Goal: Task Accomplishment & Management: Complete application form

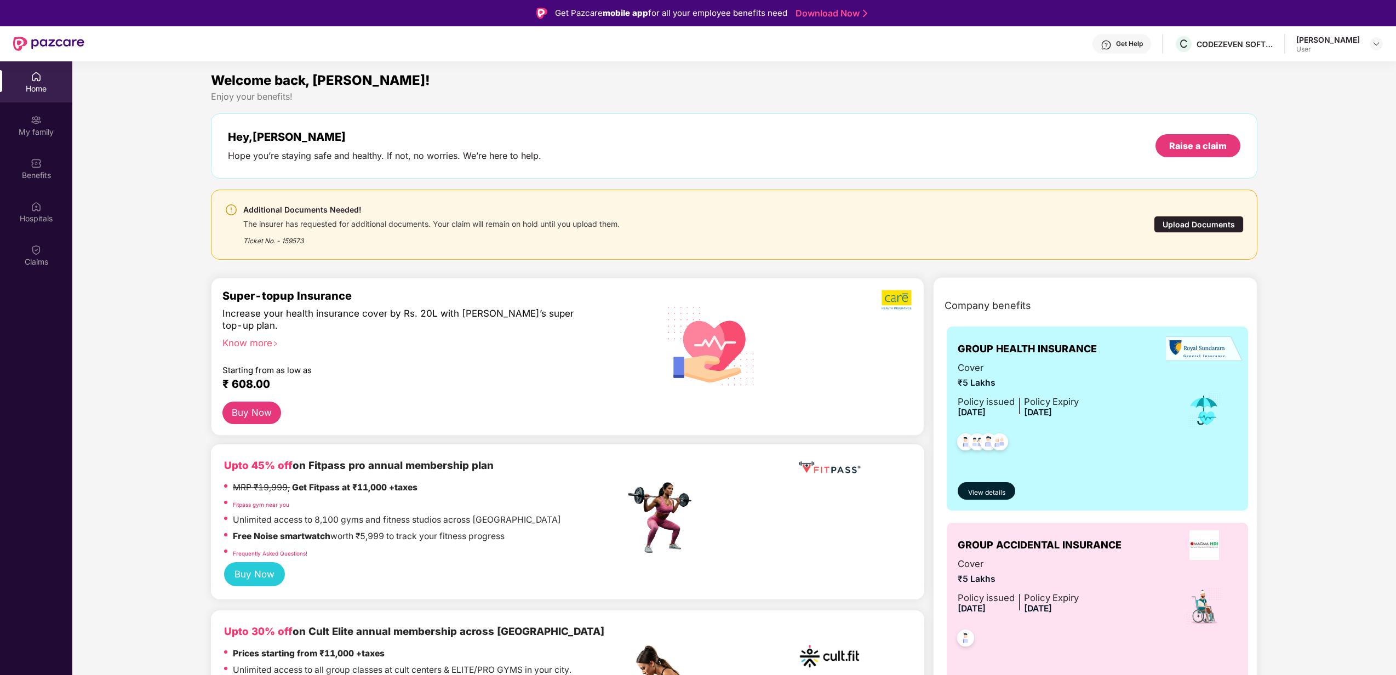
click at [1190, 218] on div "Upload Documents" at bounding box center [1199, 224] width 90 height 17
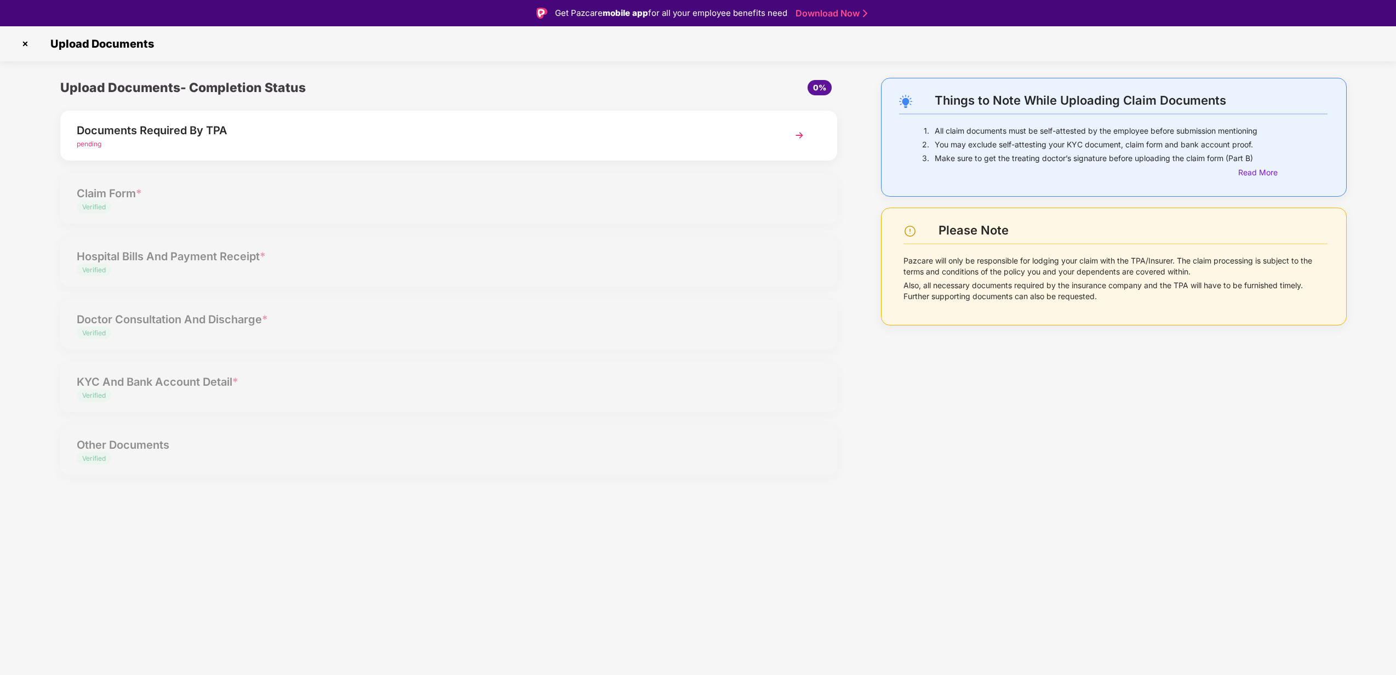
click at [632, 144] on div "pending" at bounding box center [418, 144] width 682 height 10
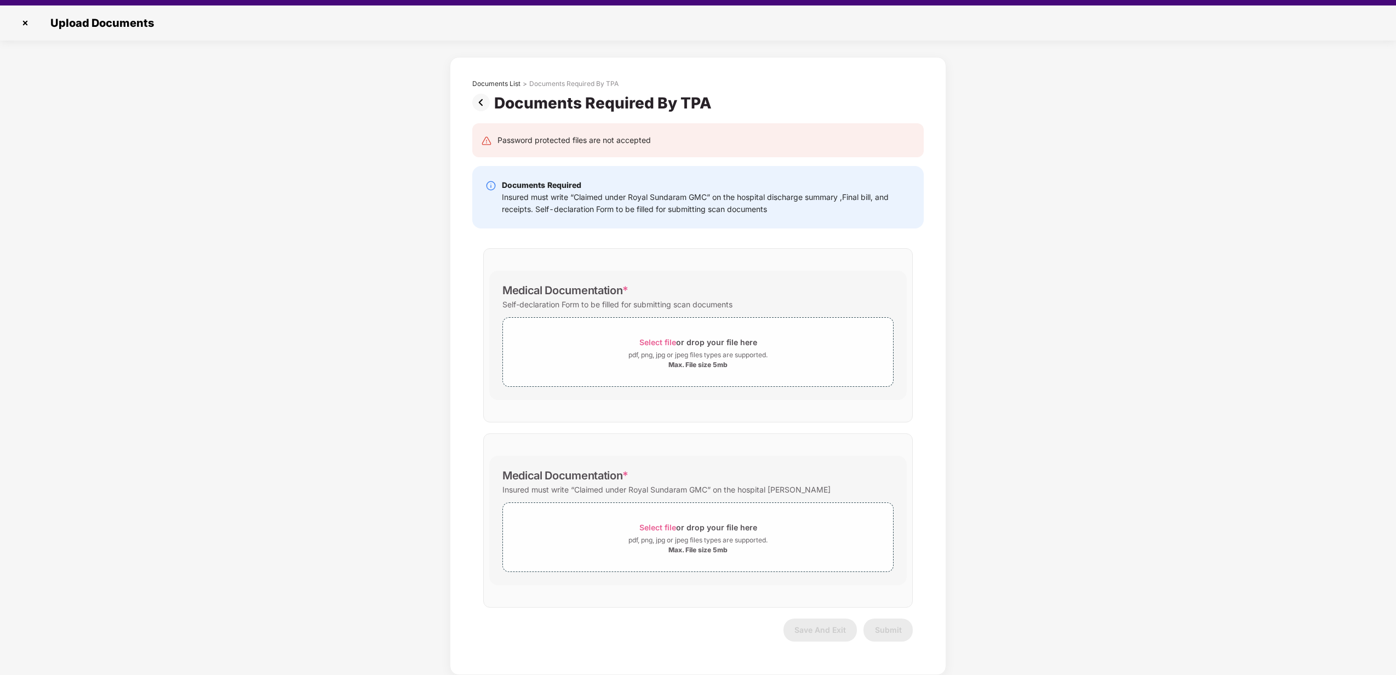
scroll to position [26, 0]
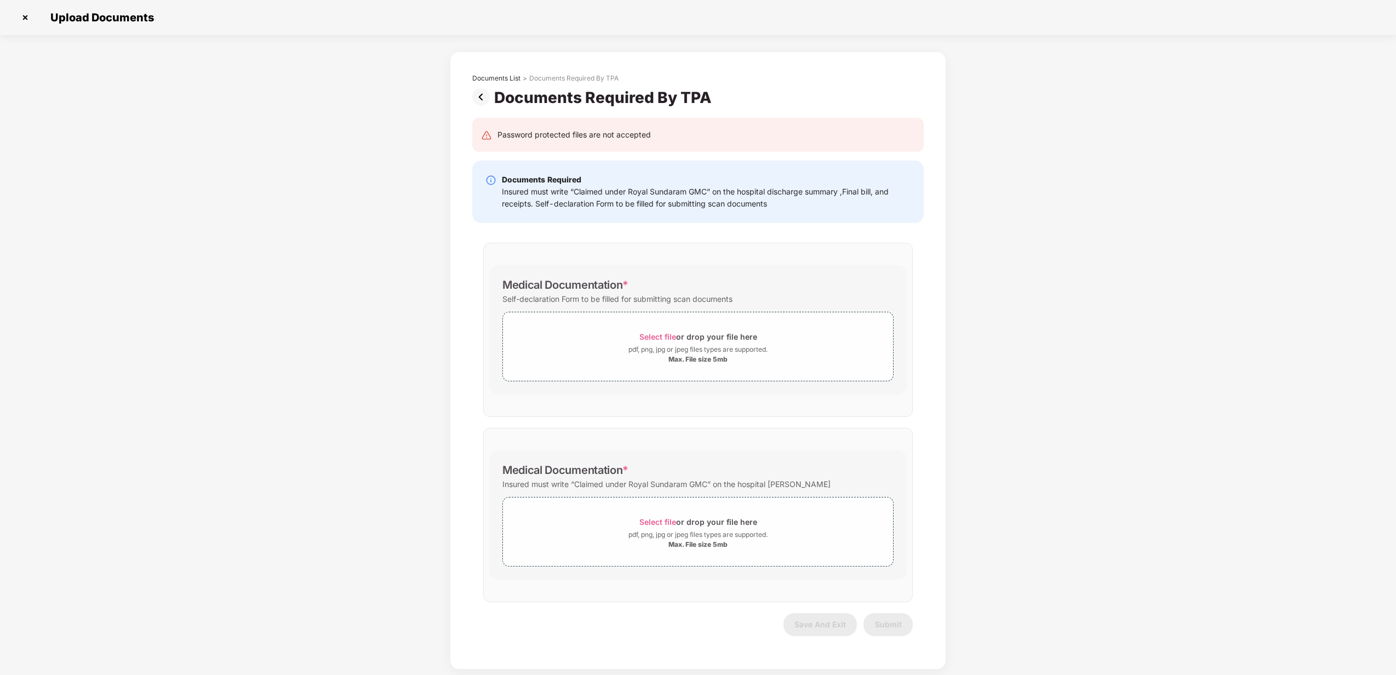
click at [23, 16] on img at bounding box center [25, 18] width 18 height 18
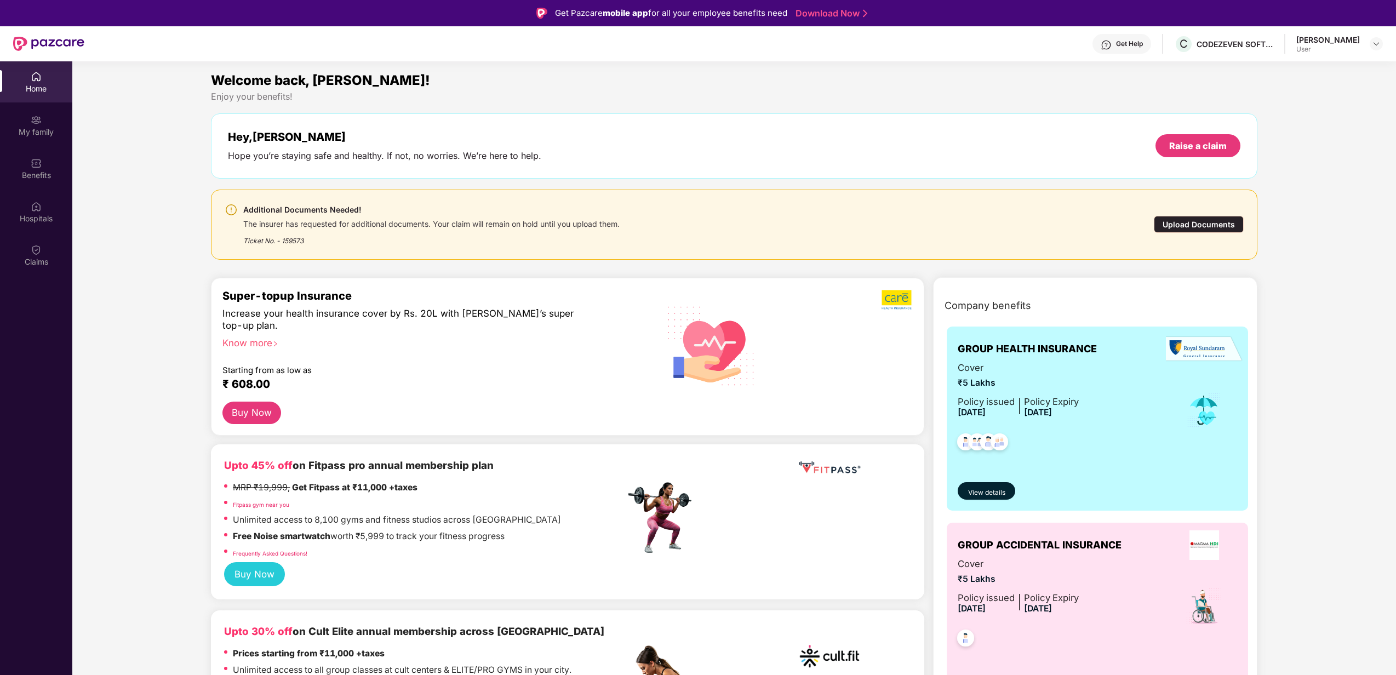
click at [1143, 47] on div "Get Help" at bounding box center [1129, 43] width 27 height 9
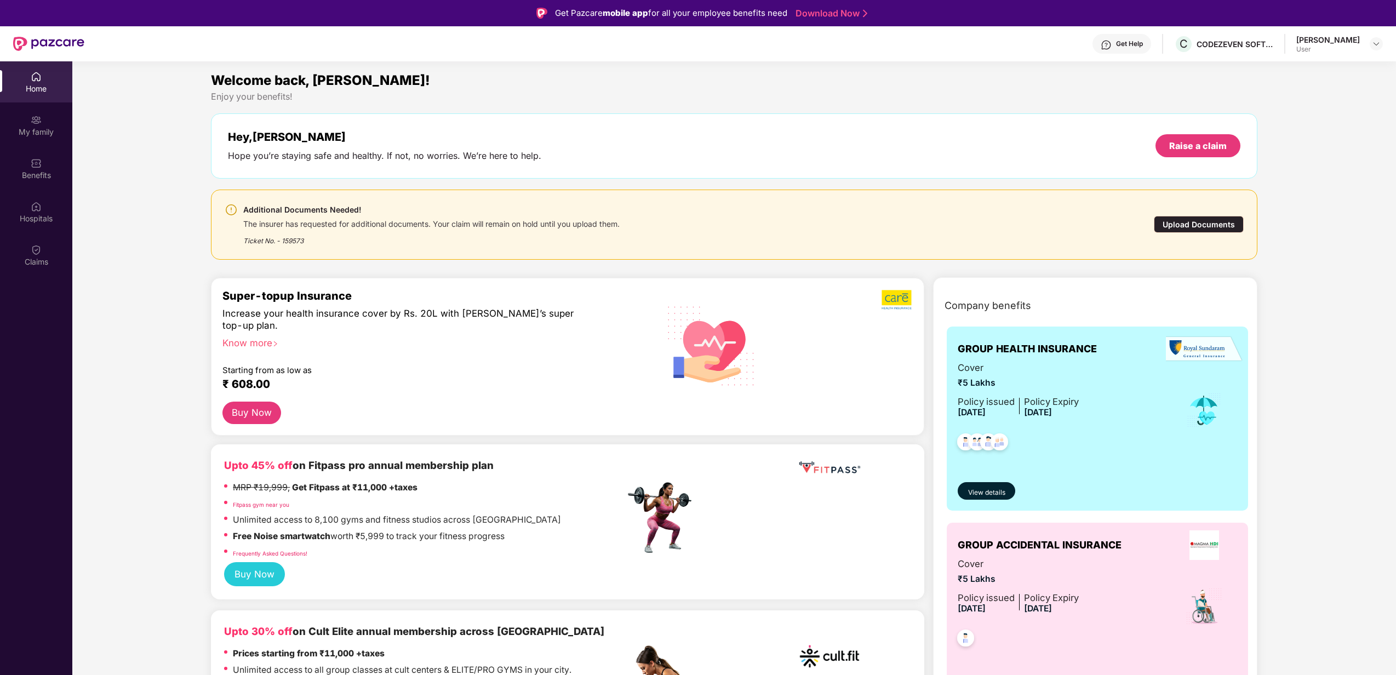
click at [1220, 228] on div "Upload Documents" at bounding box center [1199, 224] width 90 height 17
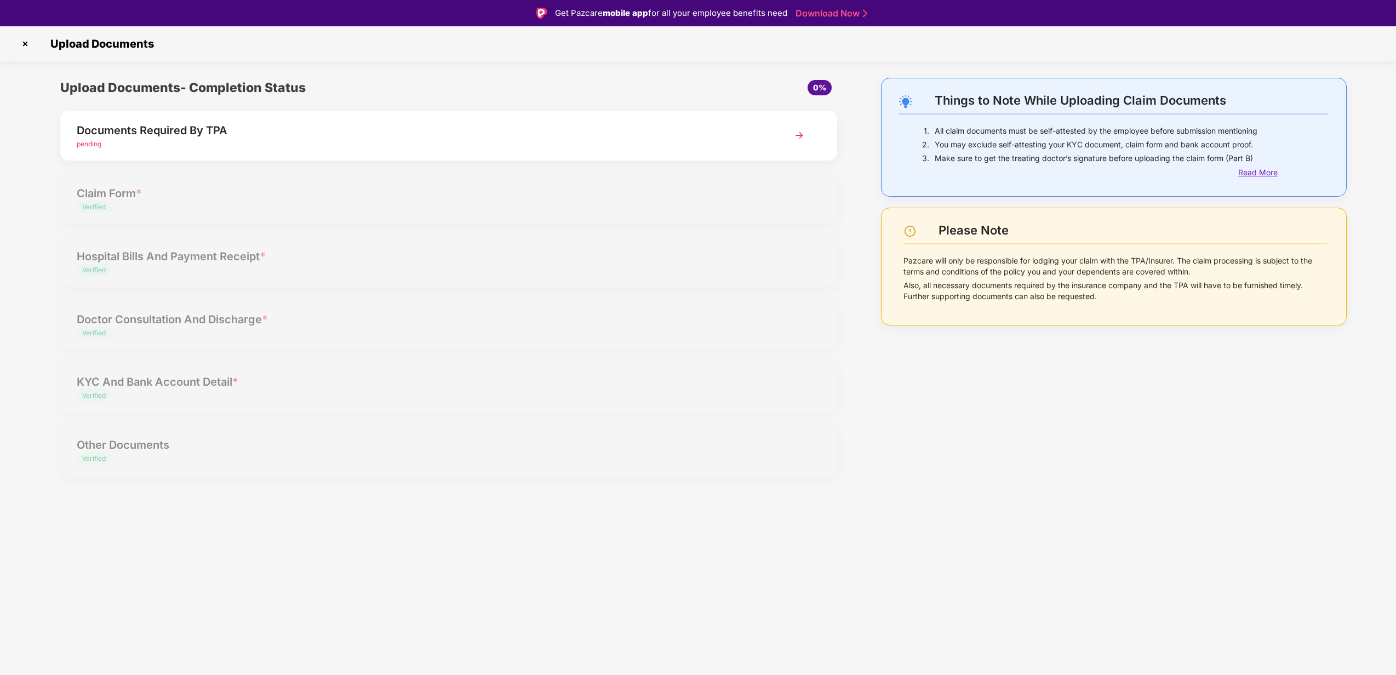
click at [1261, 167] on div "Read More" at bounding box center [1282, 173] width 89 height 12
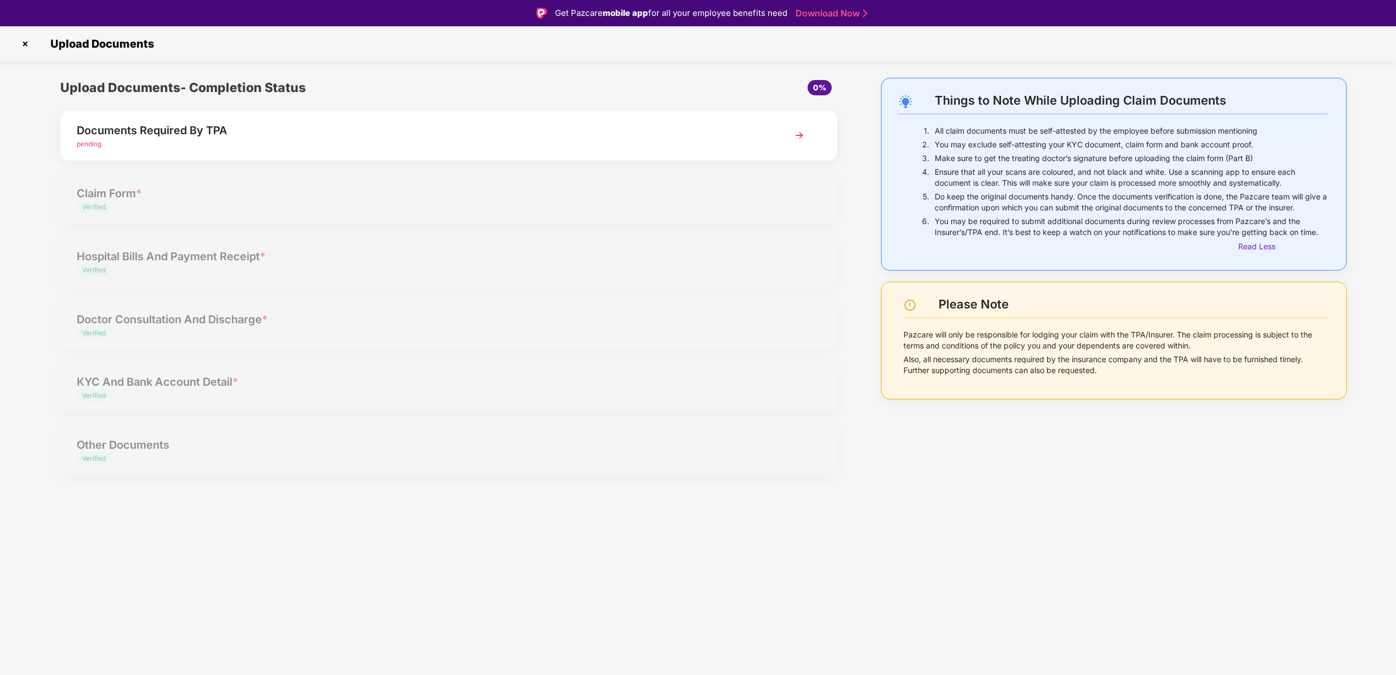
click at [24, 39] on img at bounding box center [25, 44] width 18 height 18
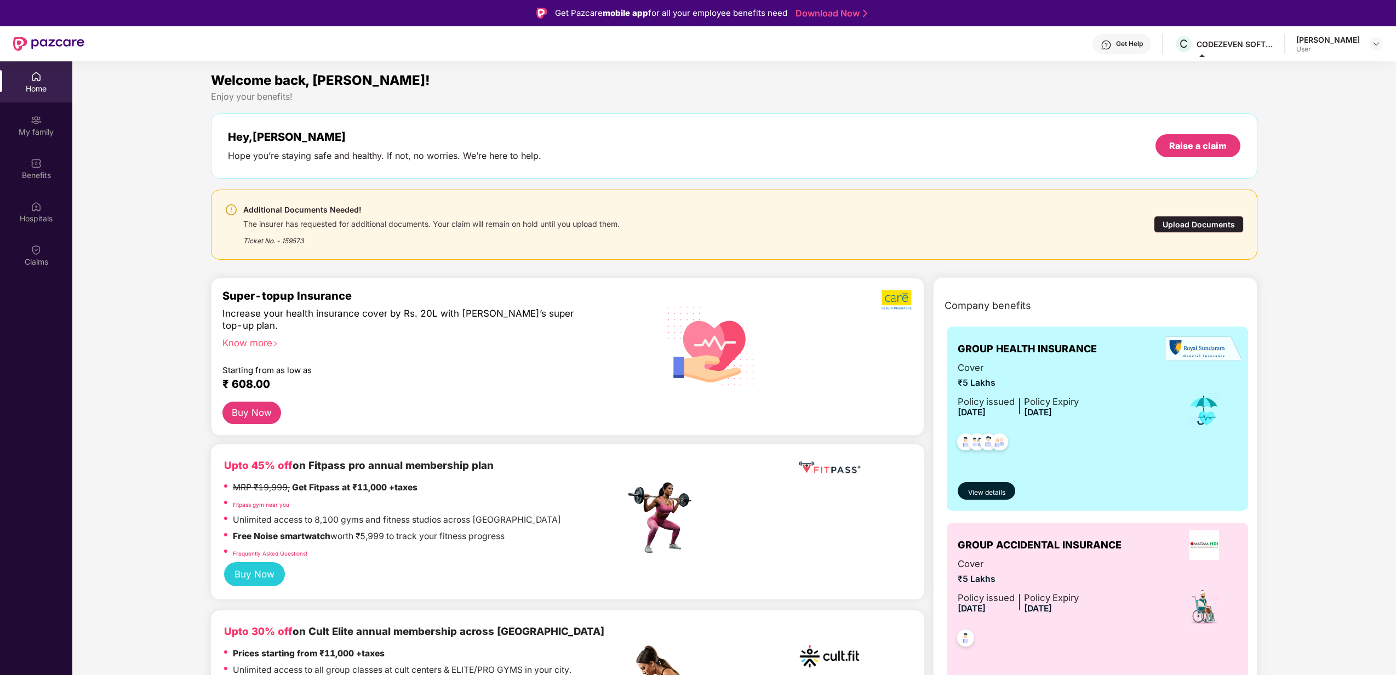
click at [1141, 44] on div "Get Help" at bounding box center [1129, 43] width 27 height 9
click at [1188, 221] on div "Upload Documents" at bounding box center [1199, 224] width 90 height 17
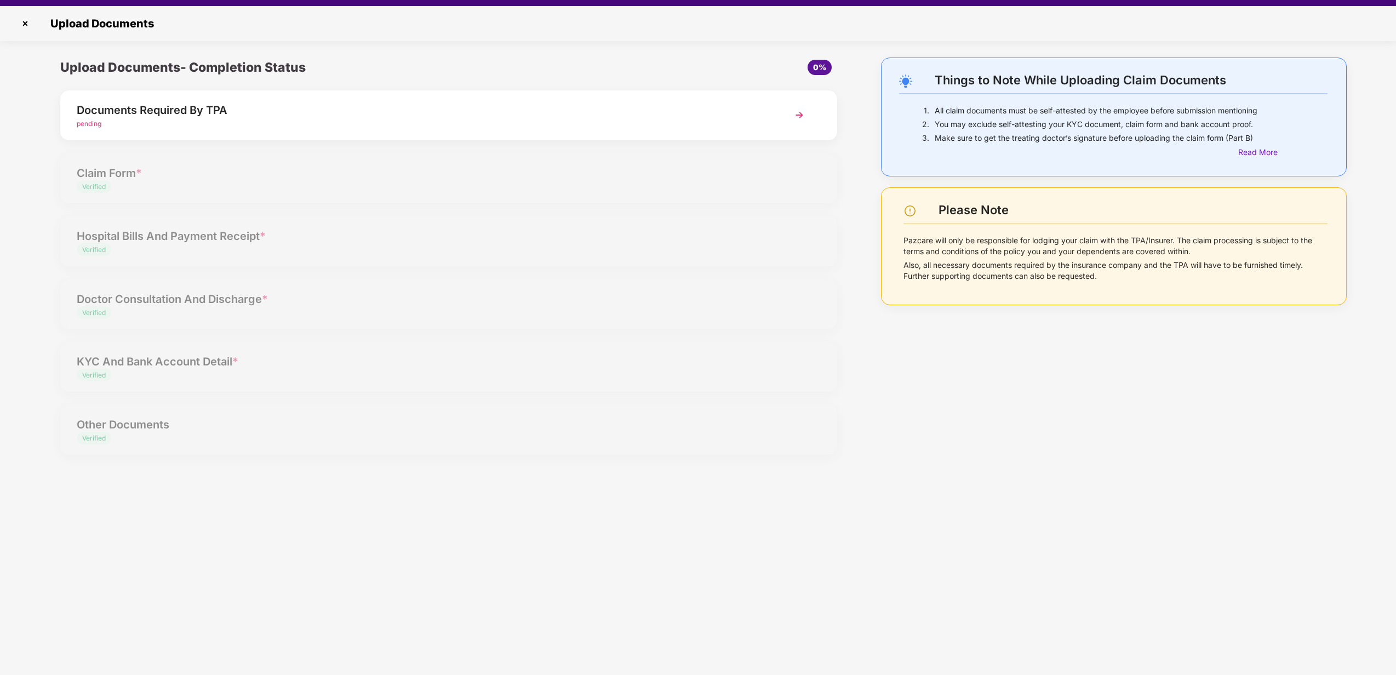
scroll to position [26, 0]
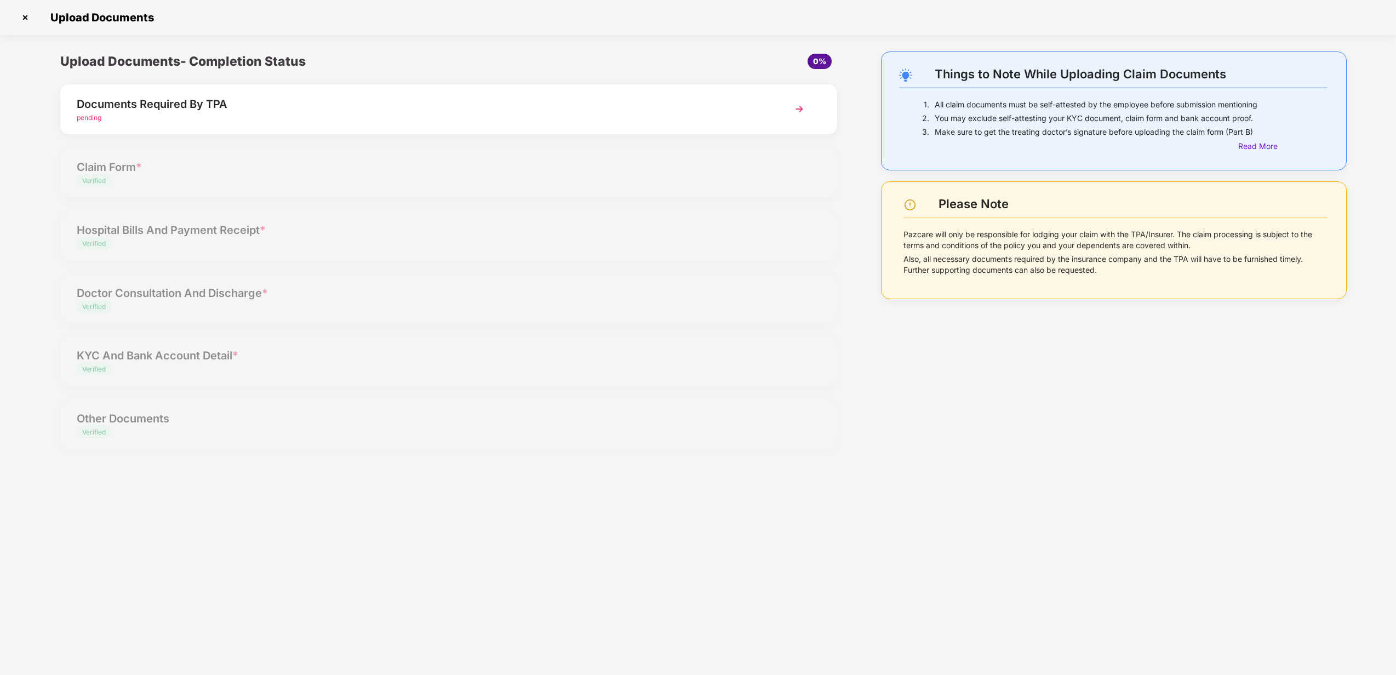
click at [800, 106] on img at bounding box center [800, 109] width 20 height 20
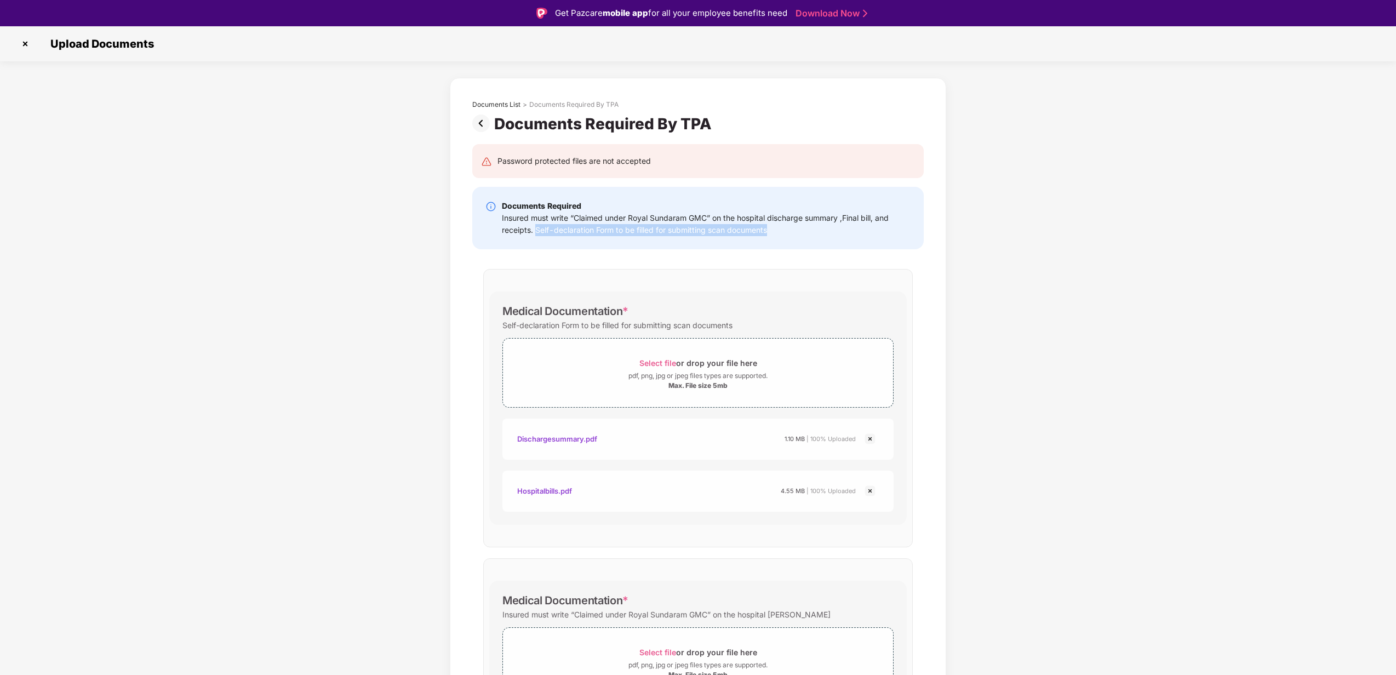
drag, startPoint x: 534, startPoint y: 226, endPoint x: 772, endPoint y: 226, distance: 238.3
click at [772, 226] on div "Insured must write “Claimed under Royal Sundaram GMC” on the hospital discharge…" at bounding box center [706, 224] width 409 height 24
copy div "Self-declaration Form to be filled for submitting scan documents"
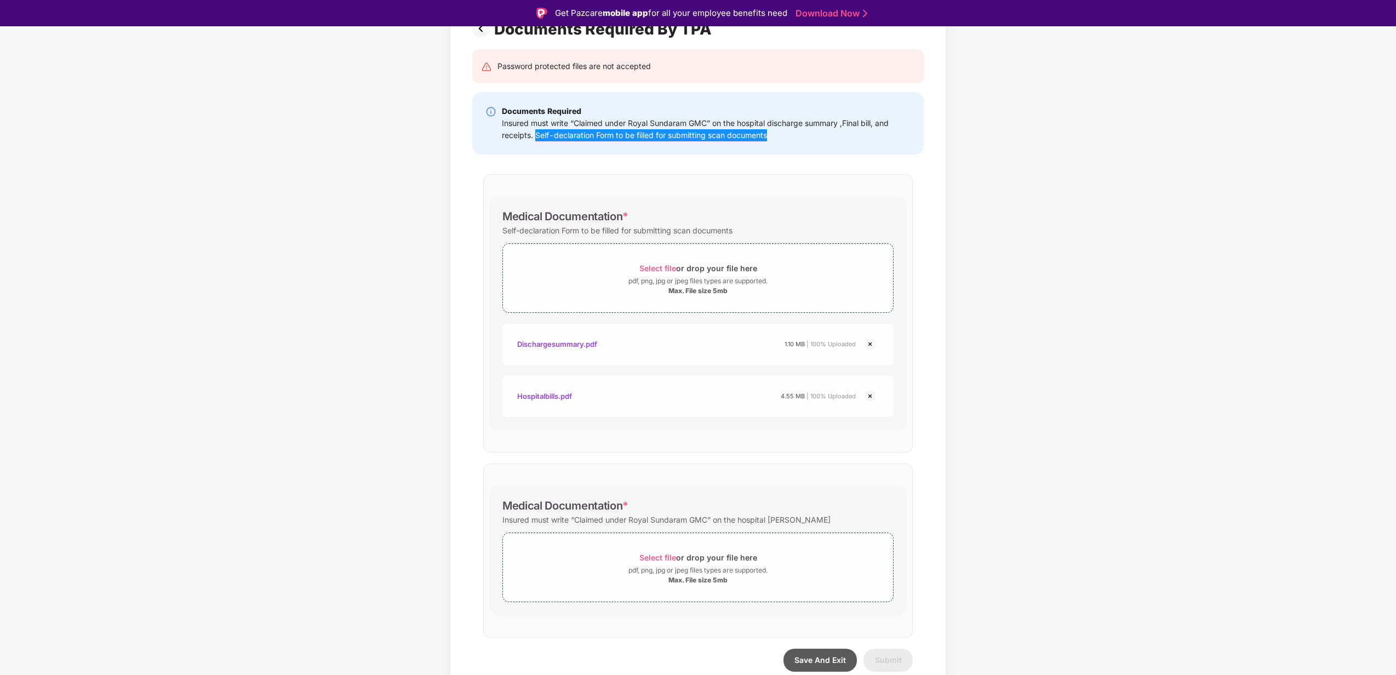
scroll to position [101, 0]
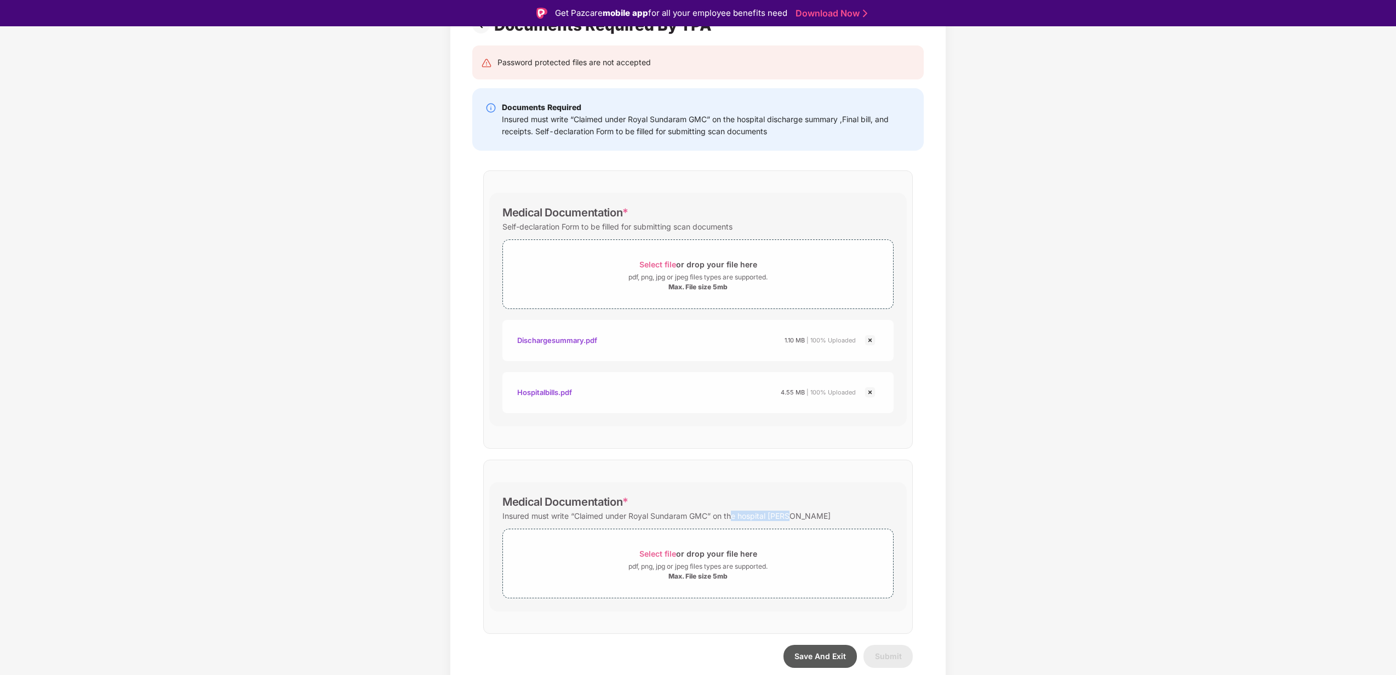
drag, startPoint x: 781, startPoint y: 511, endPoint x: 734, endPoint y: 510, distance: 47.1
click at [734, 510] on div "Insured must write “Claimed under Royal Sundaram GMC” on the hospital [PERSON_N…" at bounding box center [697, 515] width 391 height 15
drag, startPoint x: 776, startPoint y: 135, endPoint x: 500, endPoint y: 116, distance: 276.2
click at [500, 116] on div "Documents Required Insured must write “Claimed under Royal Sundaram GMC” on the…" at bounding box center [697, 119] width 425 height 36
copy div "Insured must write “Claimed under Royal Sundaram GMC” on the hospital discharge…"
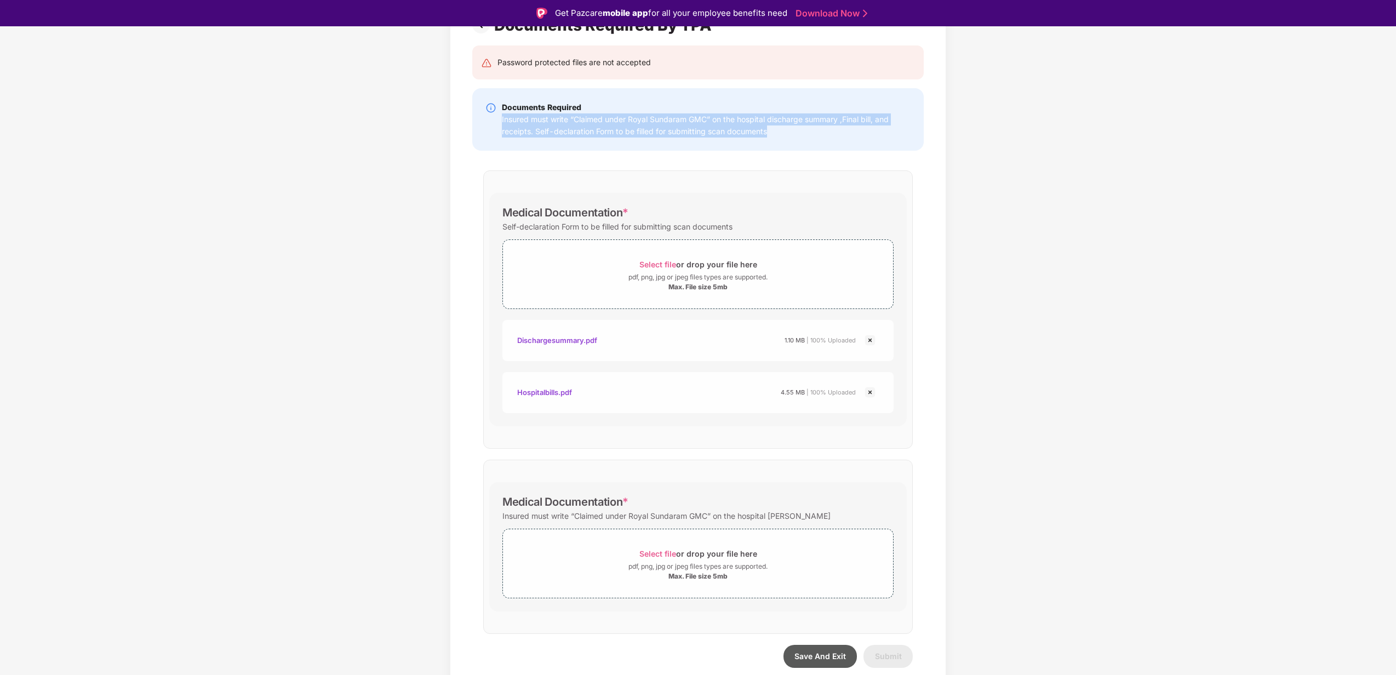
click at [1154, 287] on div "Documents List > Documents Required By TPA Documents Required By TPA Password p…" at bounding box center [698, 340] width 1396 height 722
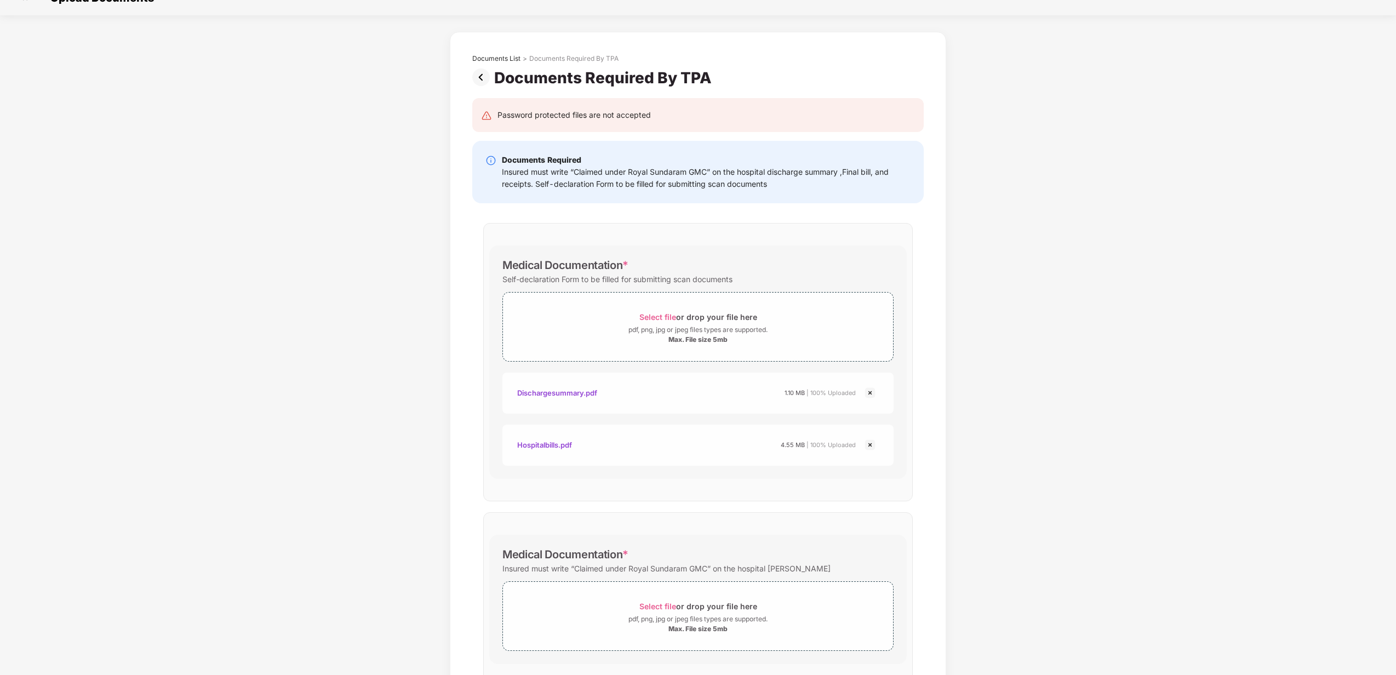
scroll to position [0, 0]
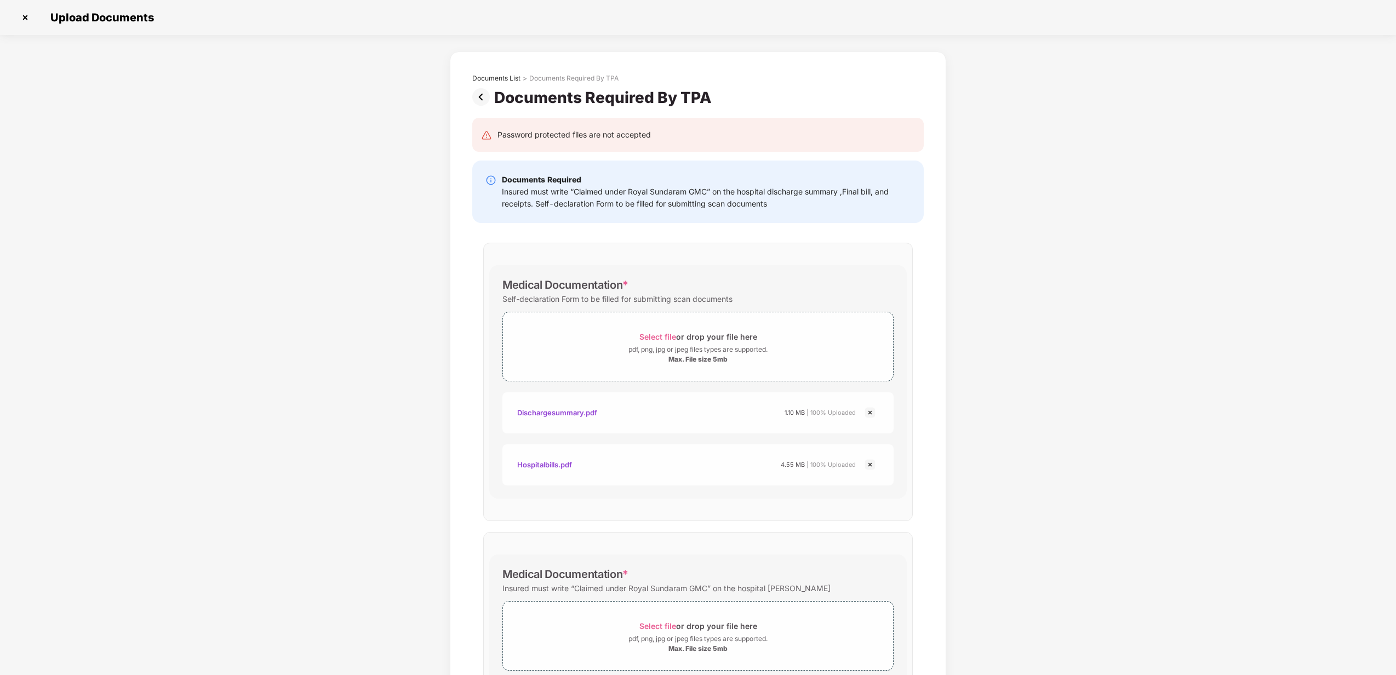
click at [476, 97] on img at bounding box center [483, 97] width 22 height 18
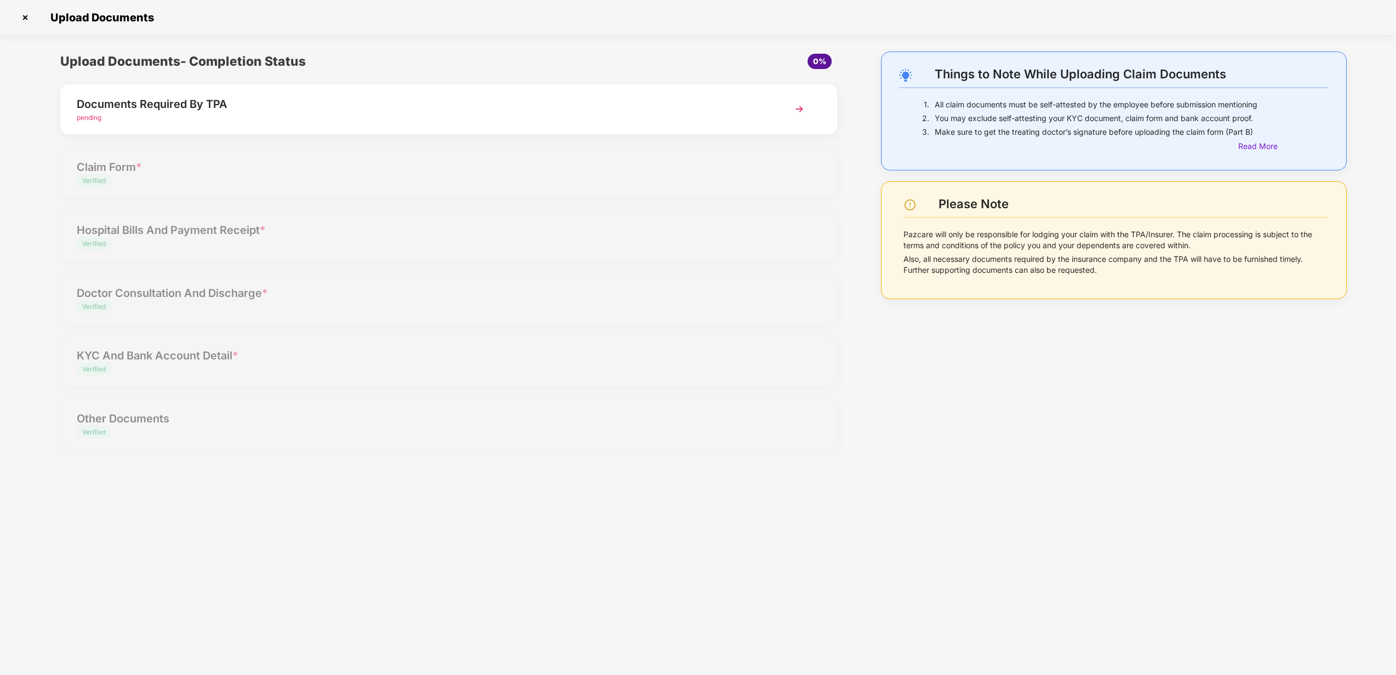
click at [27, 13] on img at bounding box center [25, 18] width 18 height 18
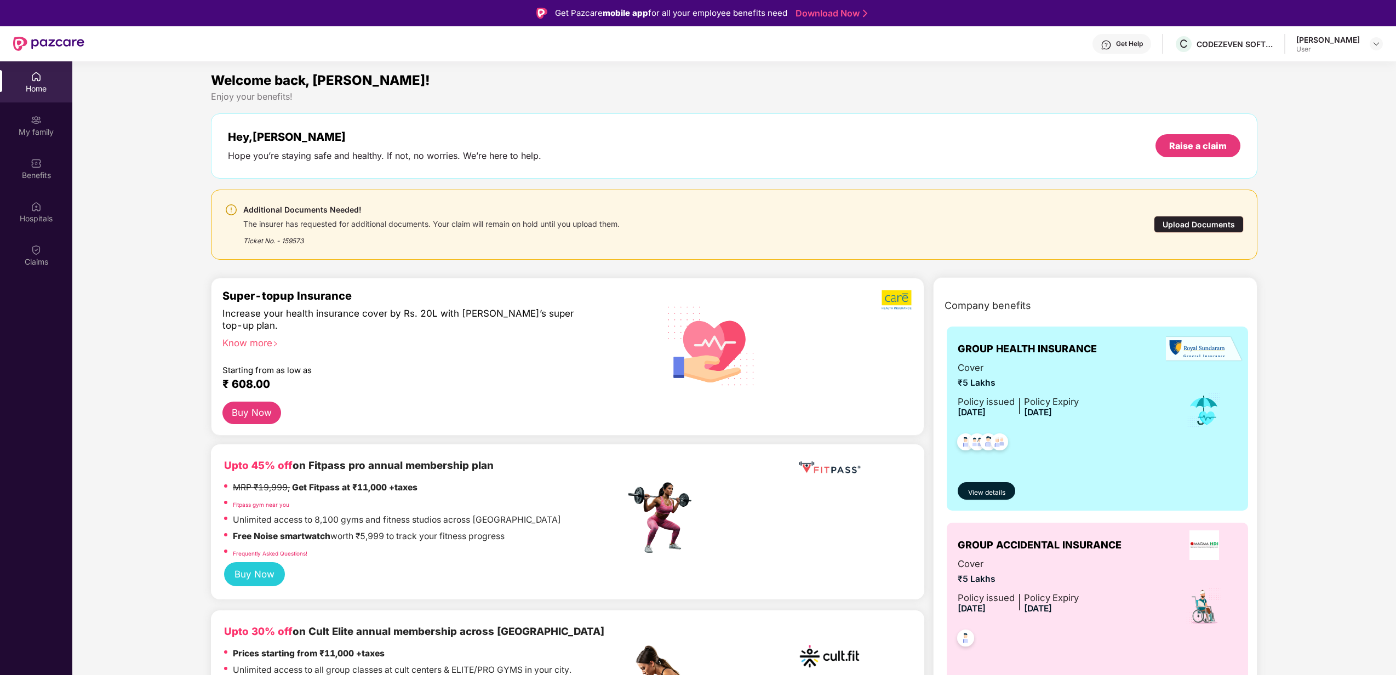
click at [1189, 217] on div "Upload Documents" at bounding box center [1199, 224] width 90 height 17
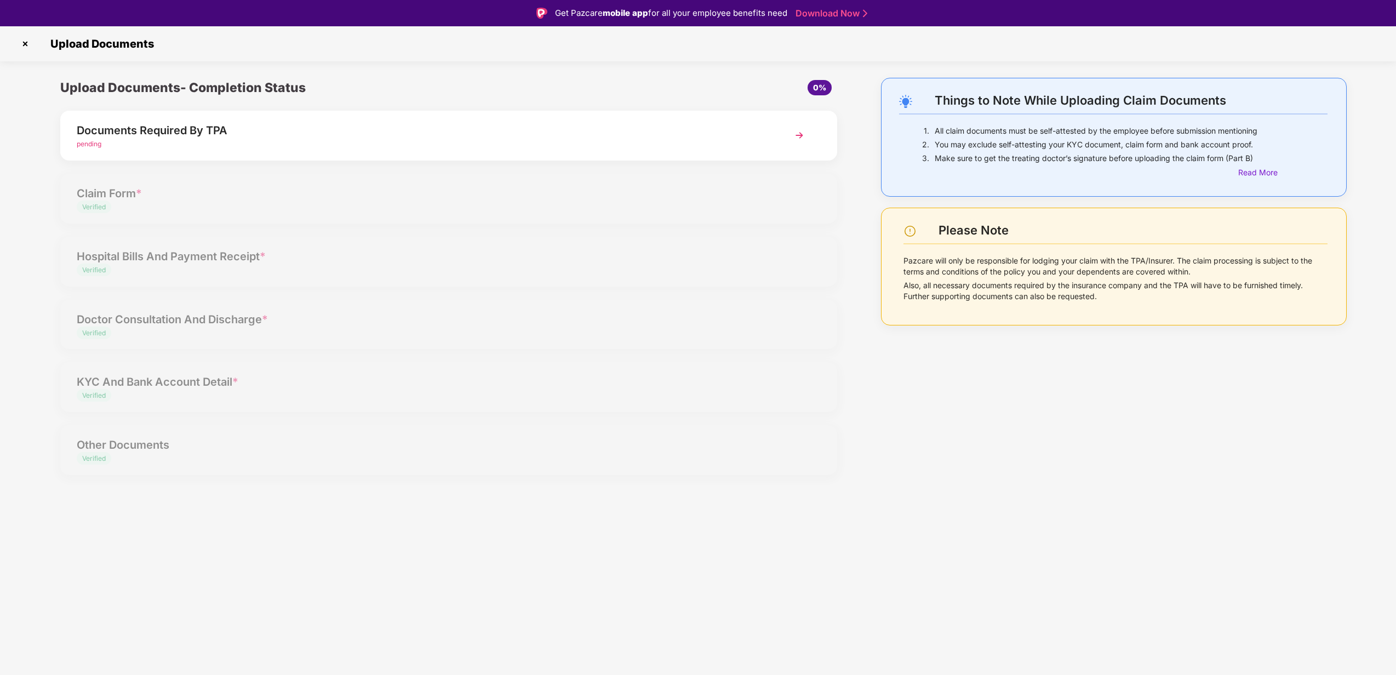
click at [798, 135] on img at bounding box center [800, 135] width 20 height 20
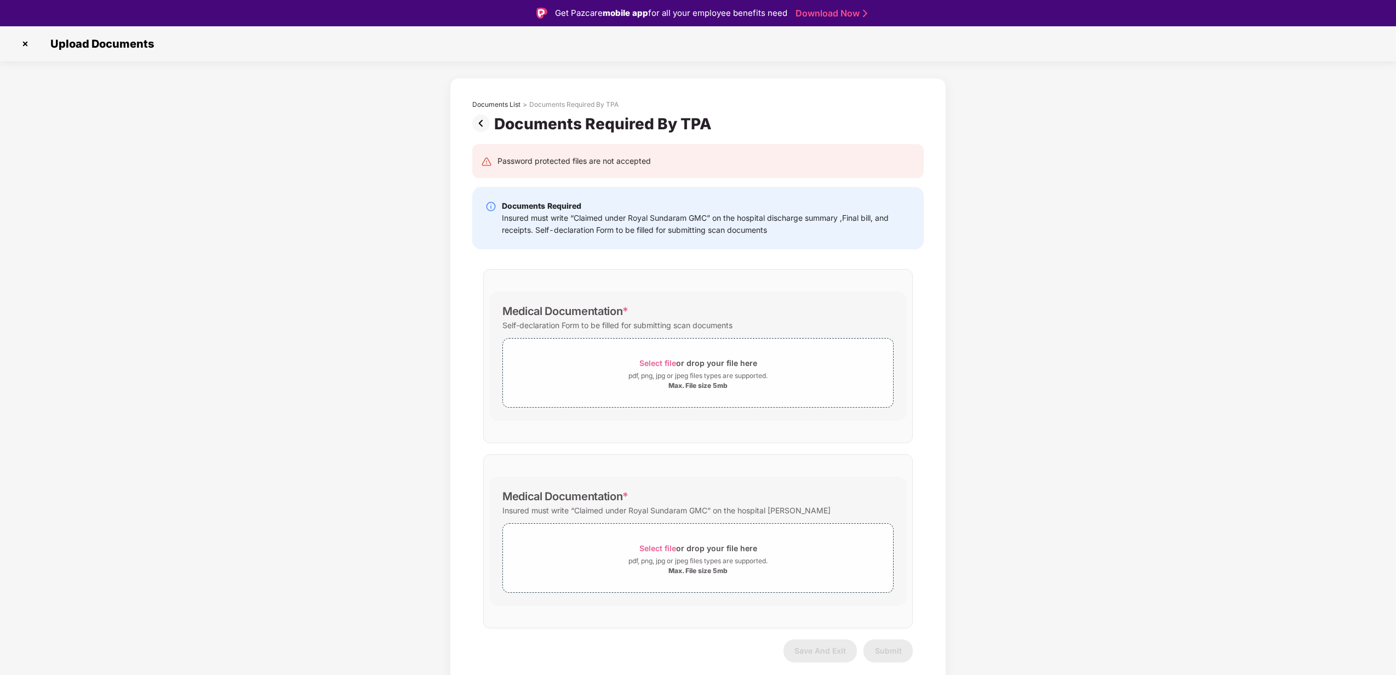
click at [24, 44] on img at bounding box center [25, 44] width 18 height 18
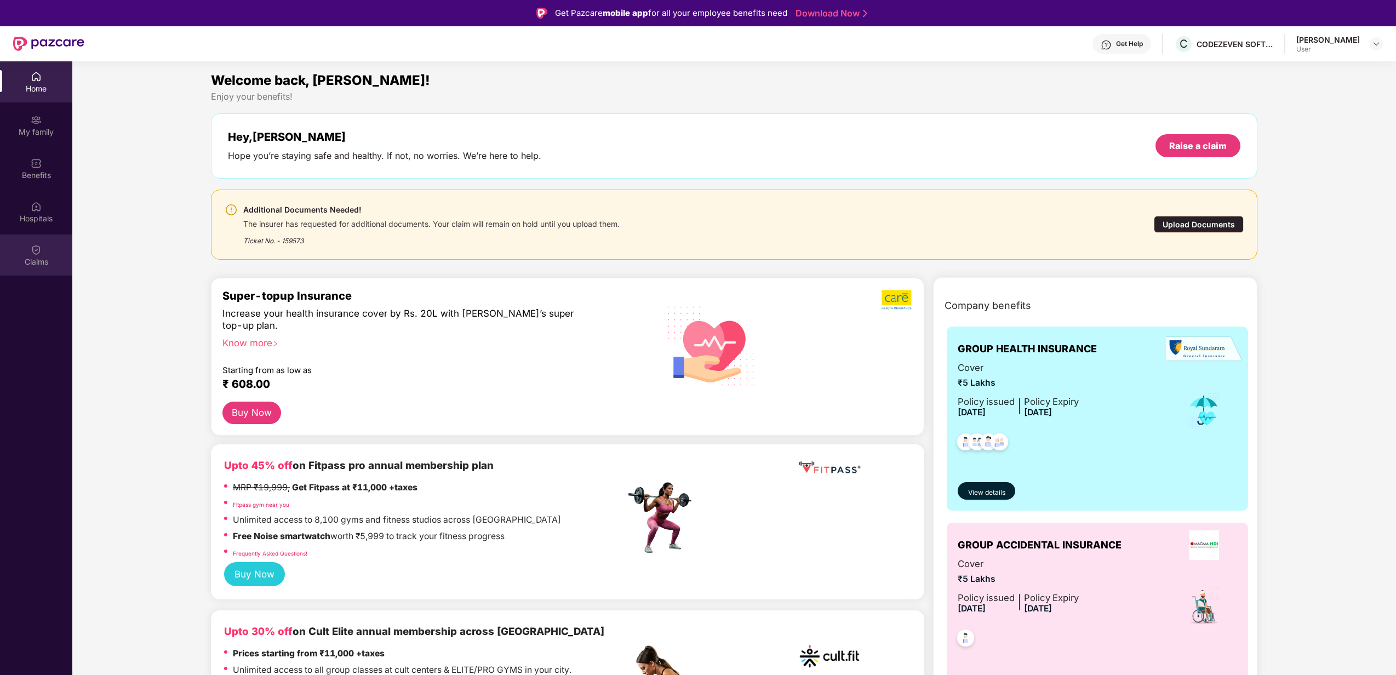
click at [44, 250] on div "Claims" at bounding box center [36, 255] width 72 height 41
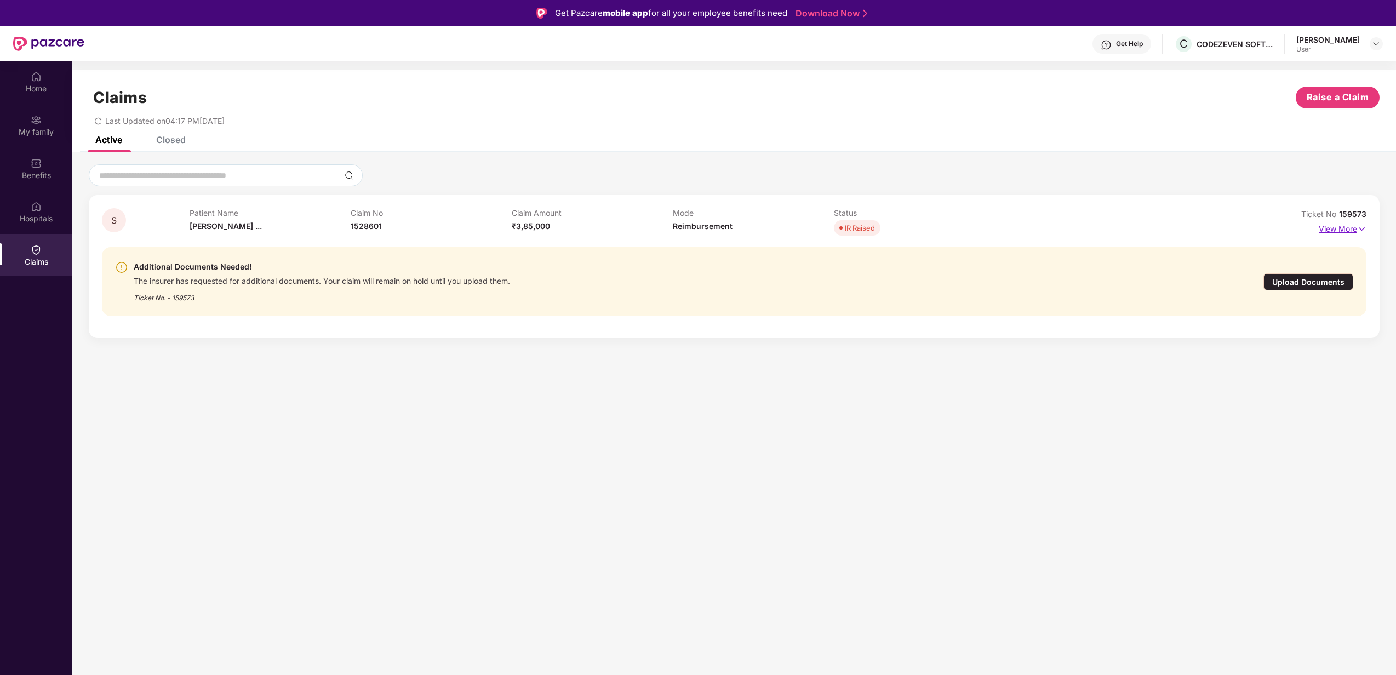
click at [1359, 225] on img at bounding box center [1361, 229] width 9 height 12
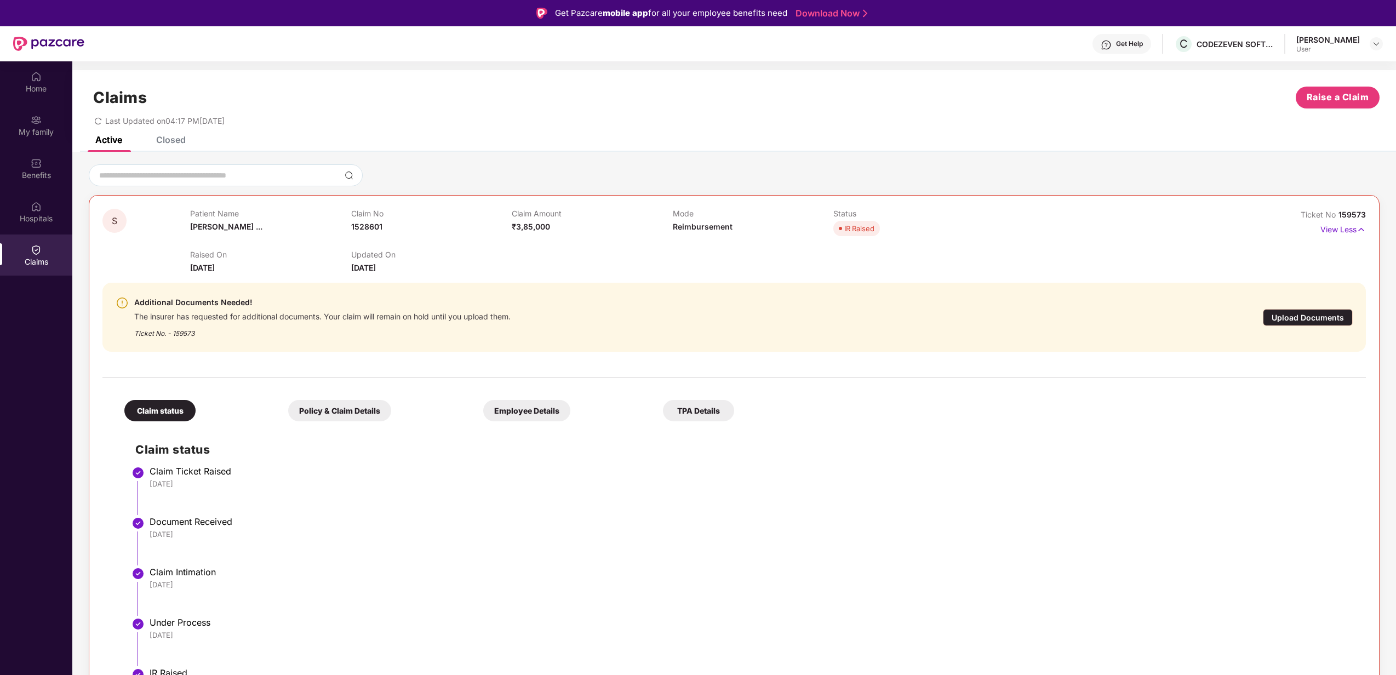
click at [1281, 314] on div "Upload Documents" at bounding box center [1308, 317] width 90 height 17
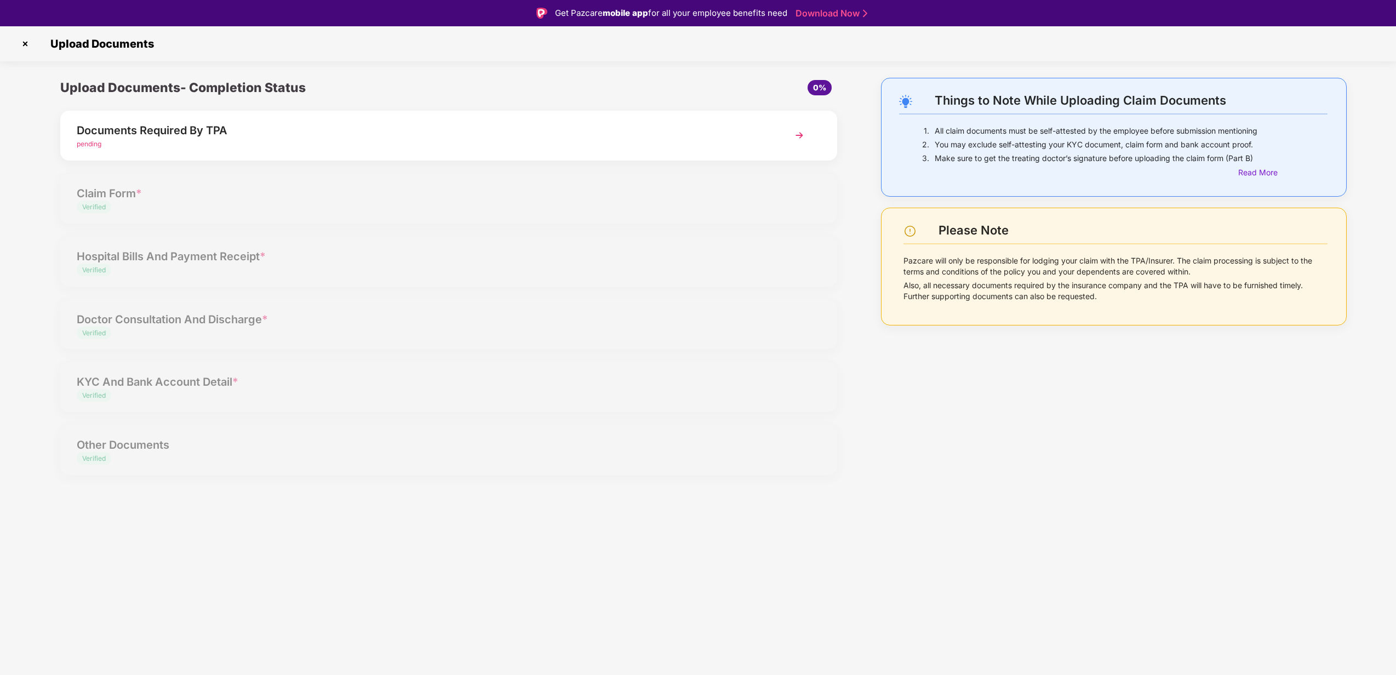
click at [443, 145] on div "pending" at bounding box center [418, 144] width 682 height 10
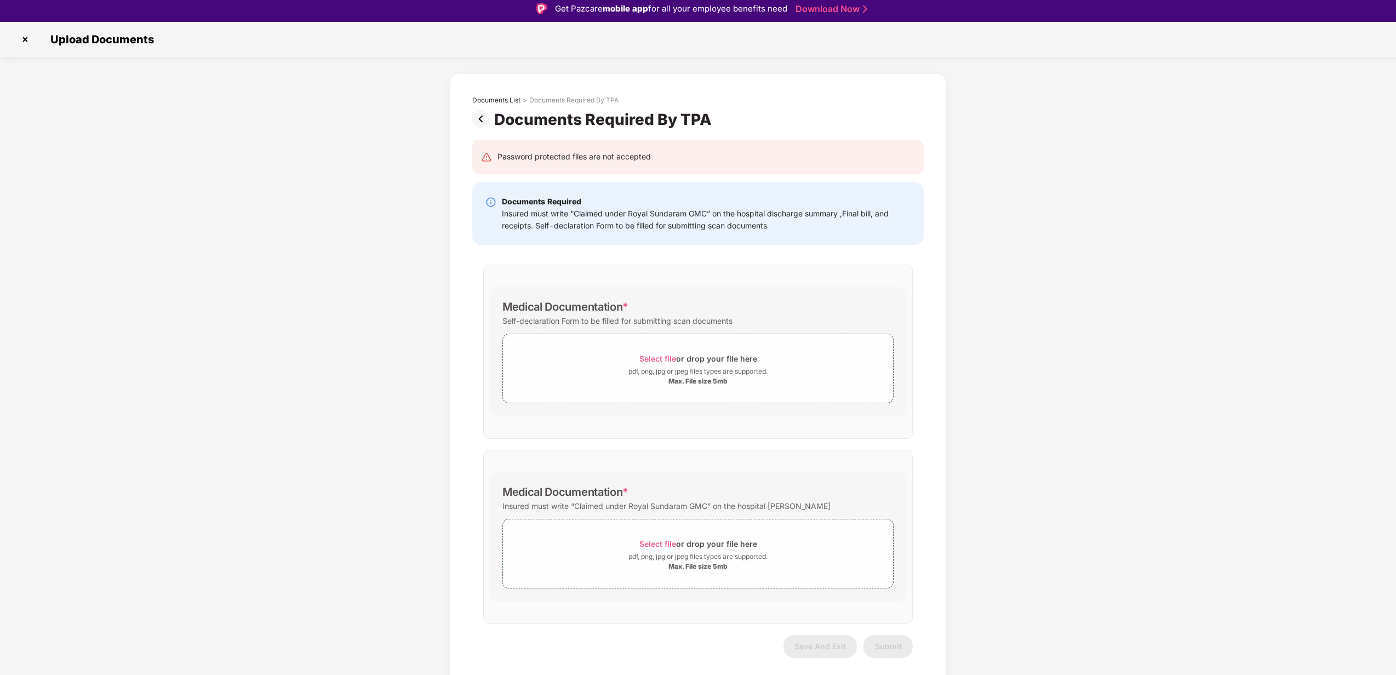
scroll to position [26, 0]
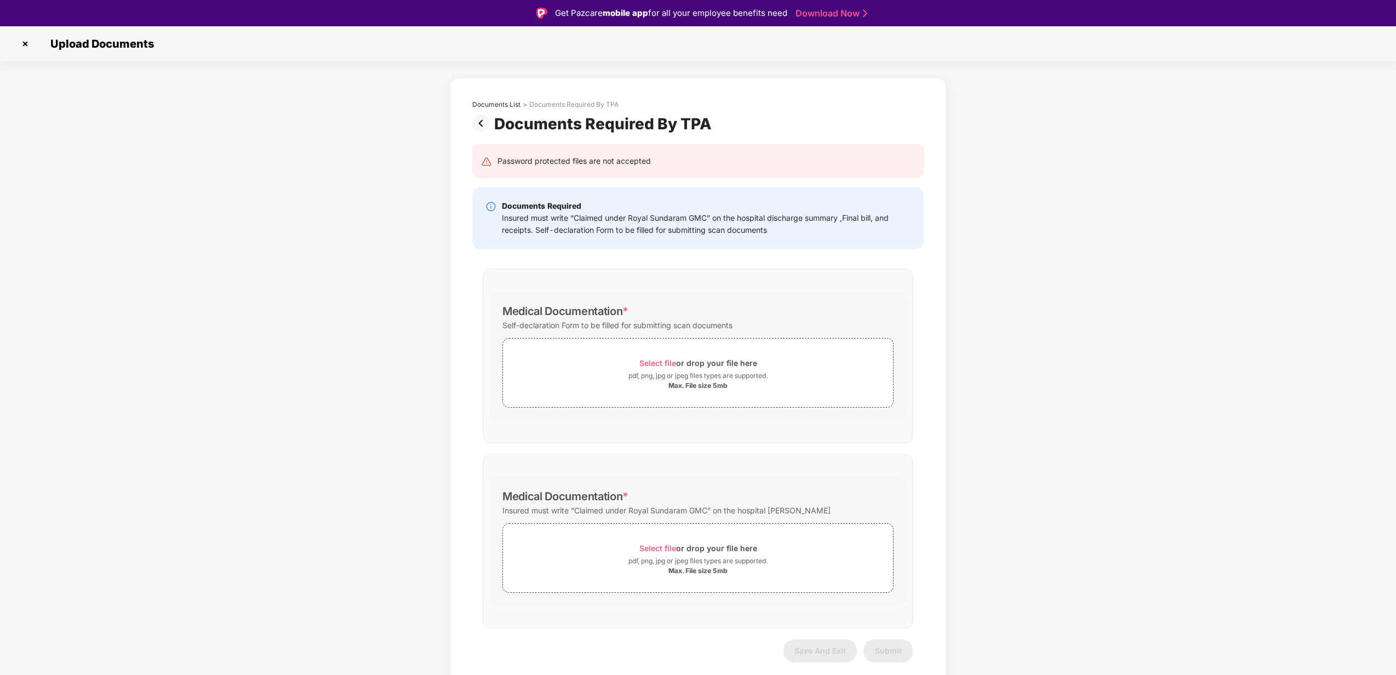
scroll to position [26, 0]
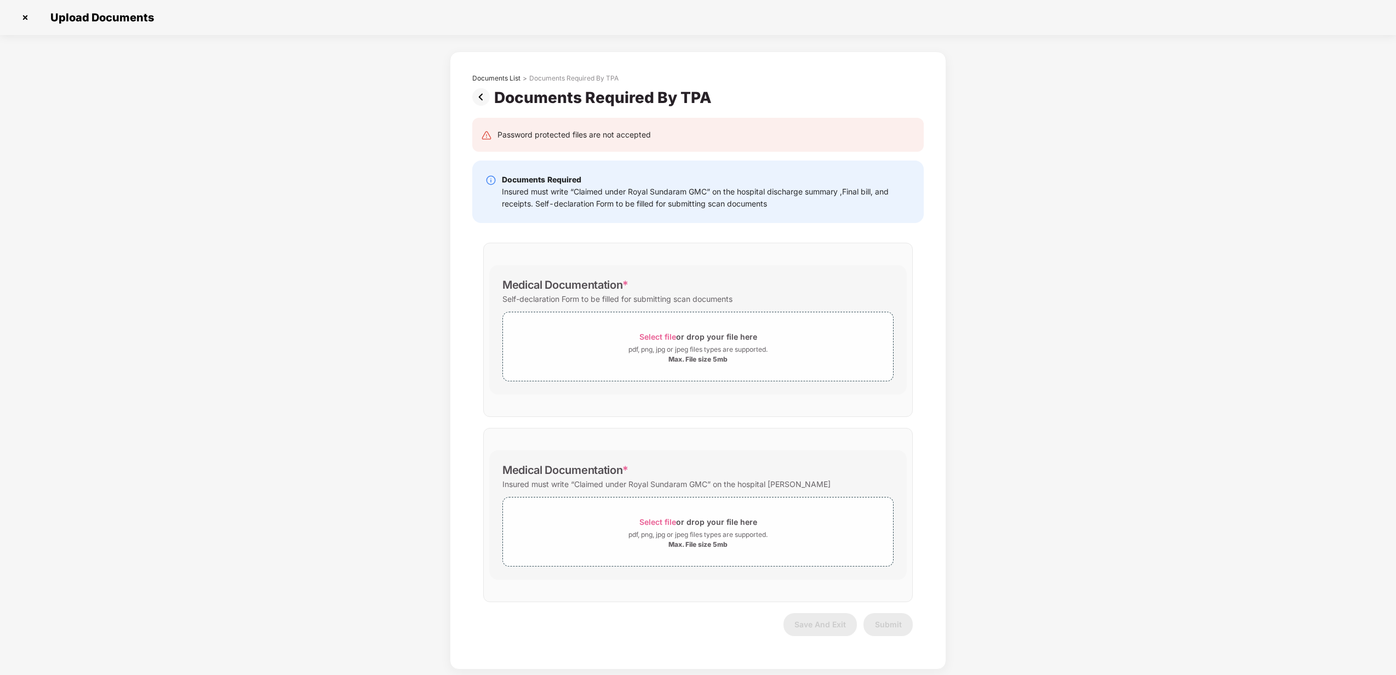
click at [25, 16] on img at bounding box center [25, 18] width 18 height 18
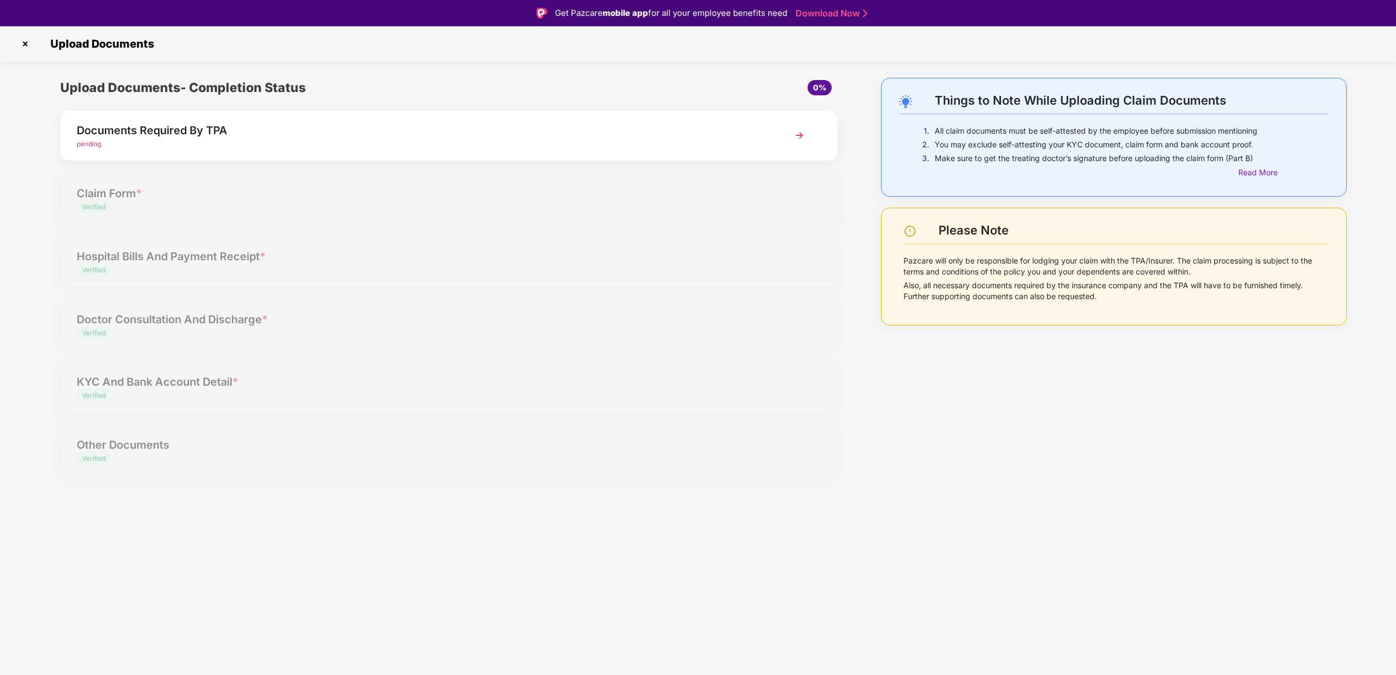
click at [24, 41] on img at bounding box center [25, 44] width 18 height 18
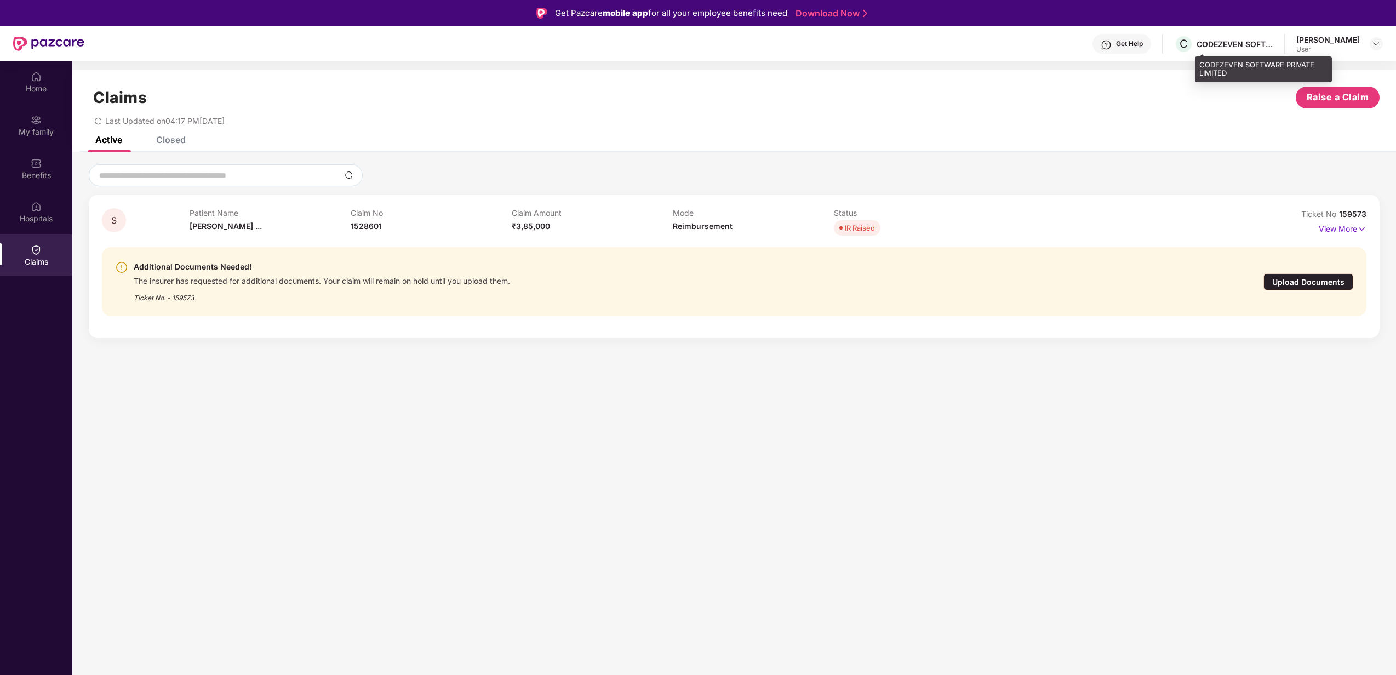
click at [1226, 42] on div "CODEZEVEN SOFTWARE PRIVATE LIMITED" at bounding box center [1235, 44] width 77 height 10
click at [20, 93] on div "Home" at bounding box center [36, 88] width 72 height 11
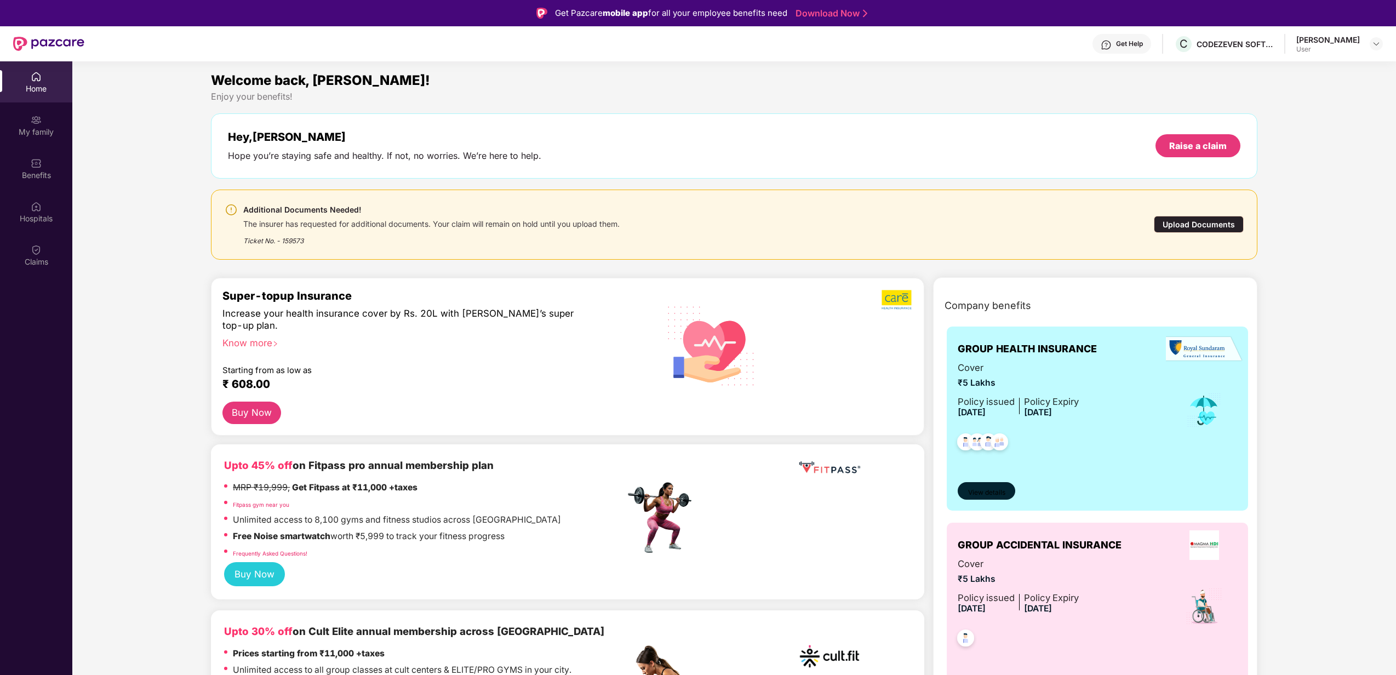
click at [985, 488] on span "View details" at bounding box center [986, 493] width 37 height 10
click at [1375, 44] on img at bounding box center [1376, 43] width 9 height 9
click at [1314, 99] on div "[PERSON_NAME]" at bounding box center [1316, 100] width 64 height 10
click at [43, 254] on div "Claims" at bounding box center [36, 255] width 72 height 41
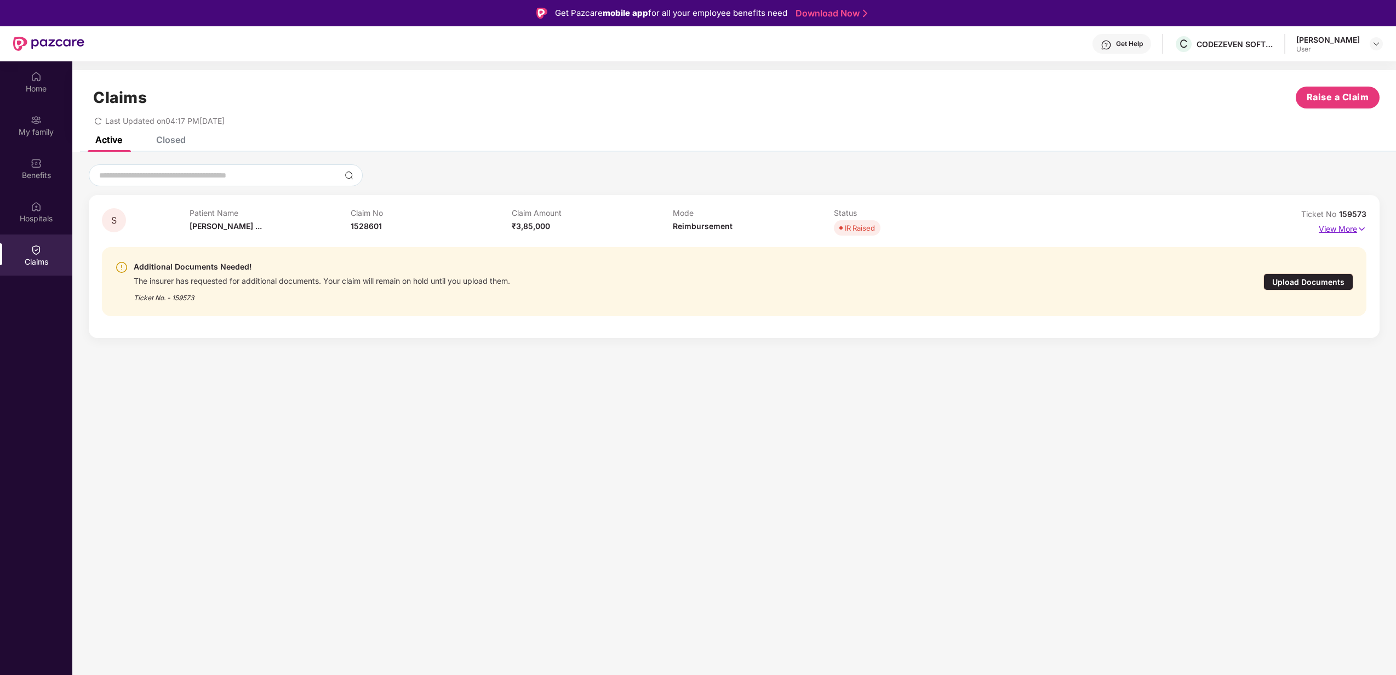
click at [1343, 228] on p "View More" at bounding box center [1343, 227] width 48 height 15
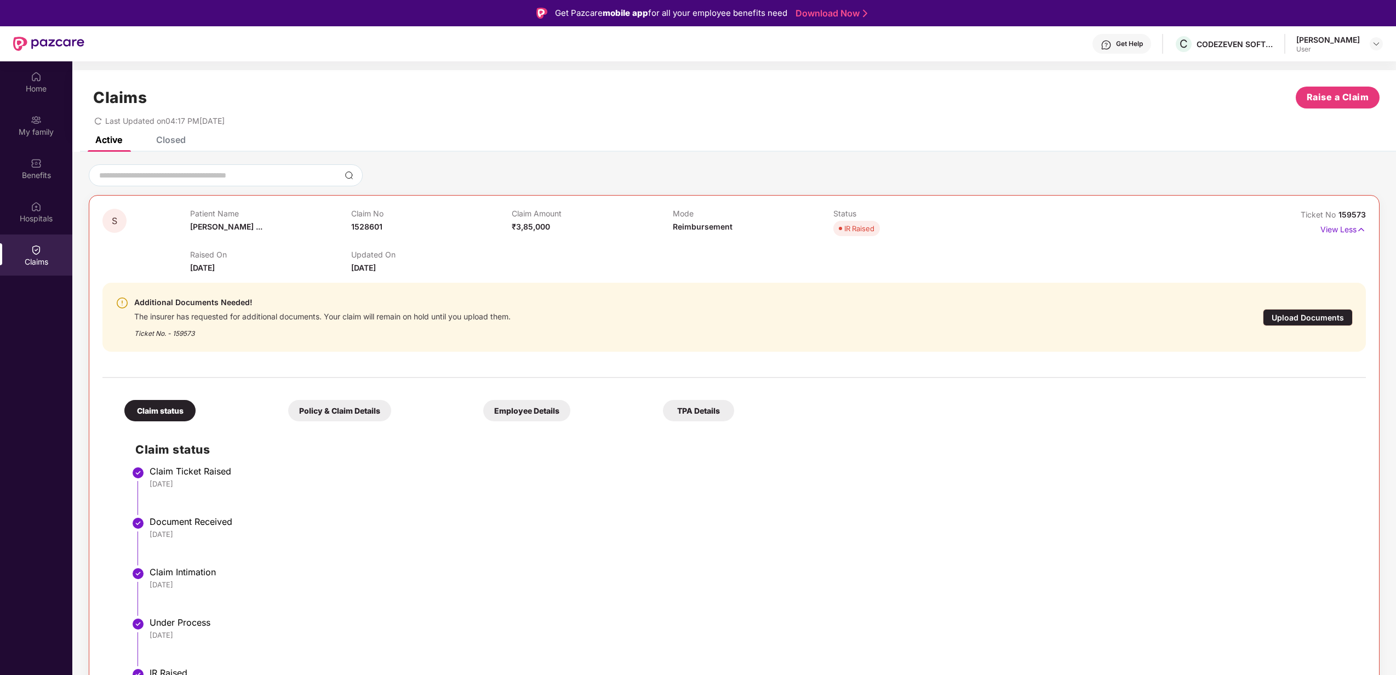
click at [358, 411] on div "Policy & Claim Details" at bounding box center [339, 410] width 103 height 21
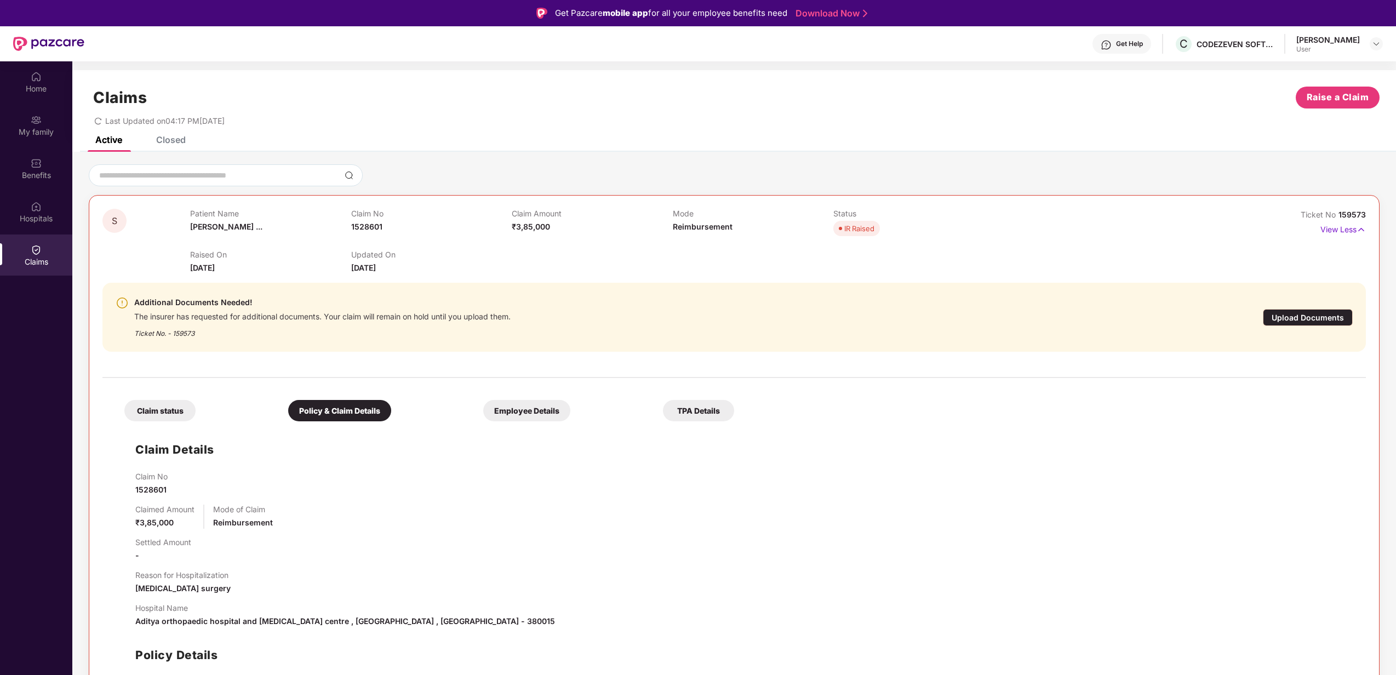
click at [557, 410] on div "Employee Details" at bounding box center [526, 410] width 87 height 21
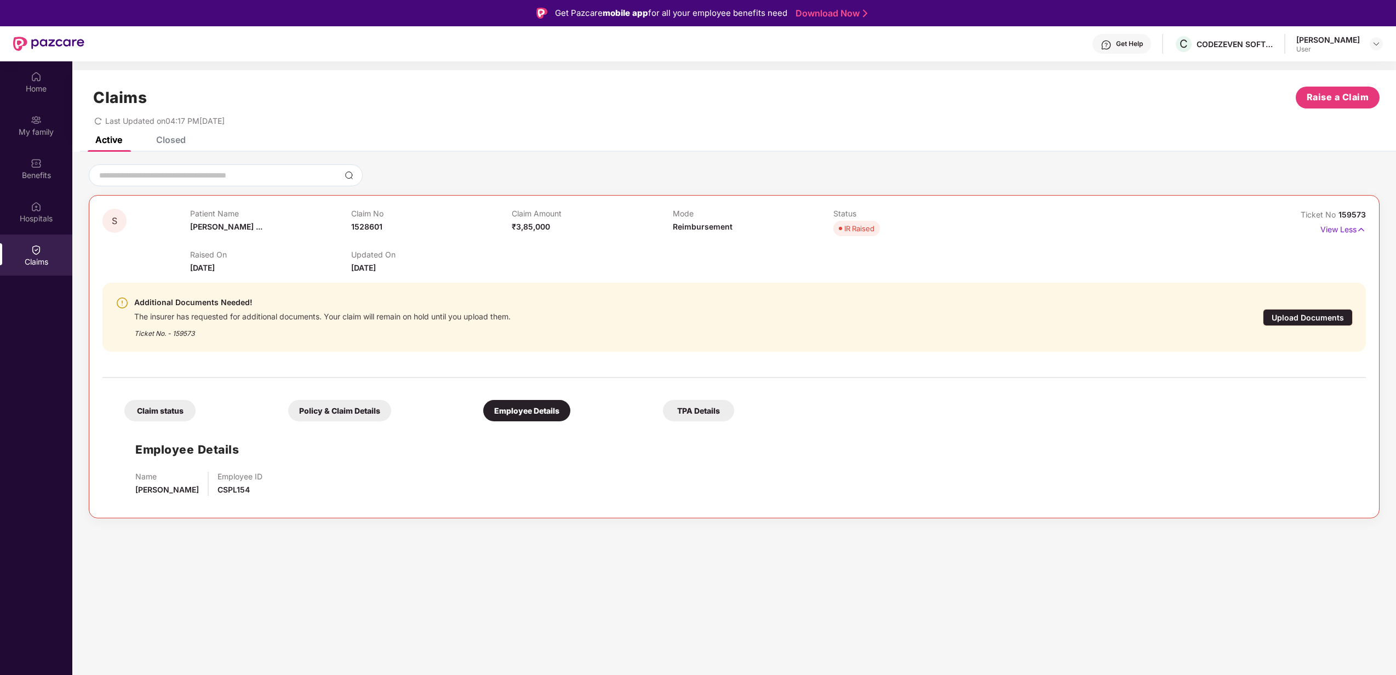
click at [367, 224] on span "1528601" at bounding box center [366, 226] width 31 height 9
copy span "1528601"
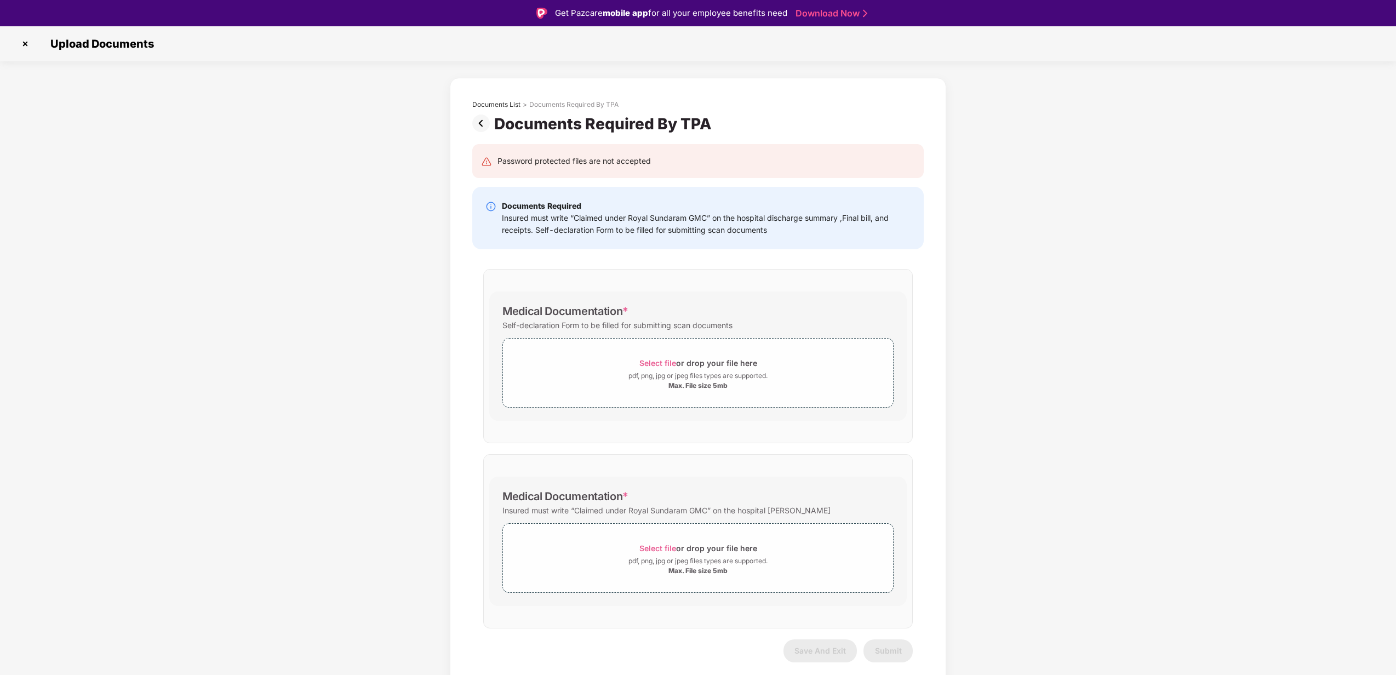
scroll to position [26, 0]
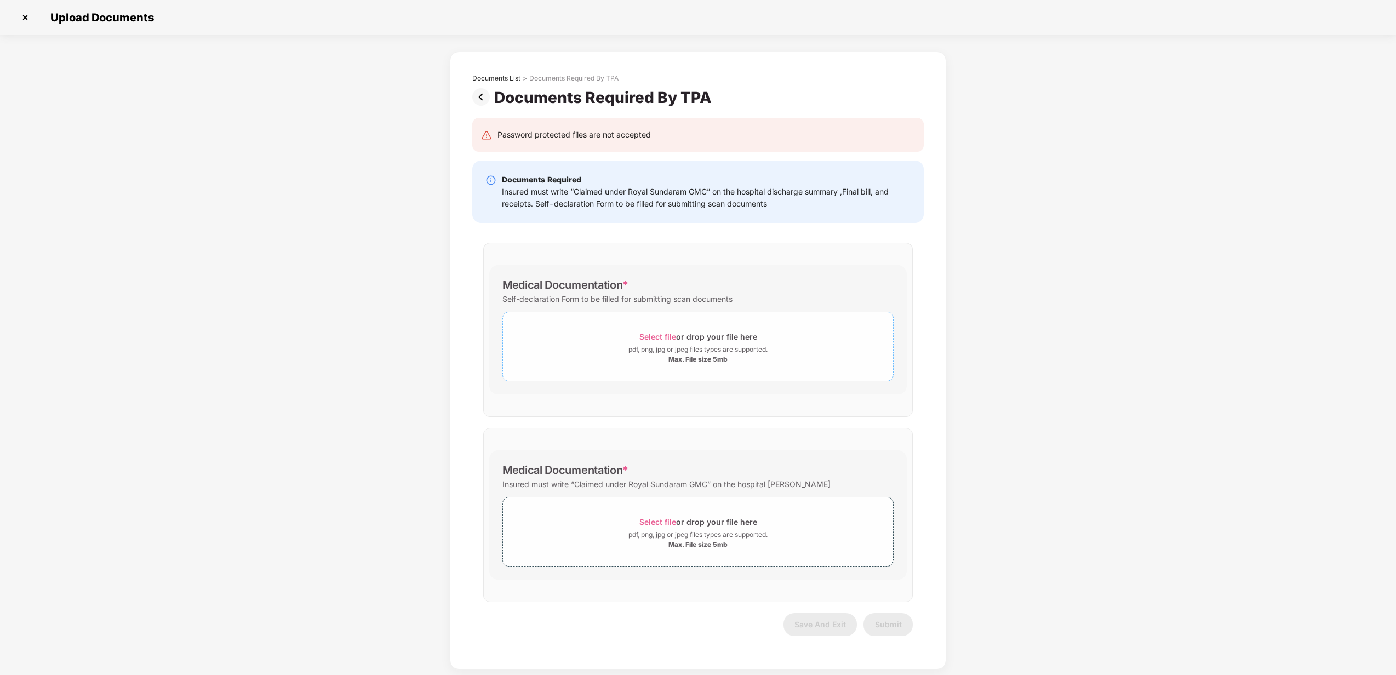
click at [674, 335] on span "Select file" at bounding box center [657, 336] width 37 height 9
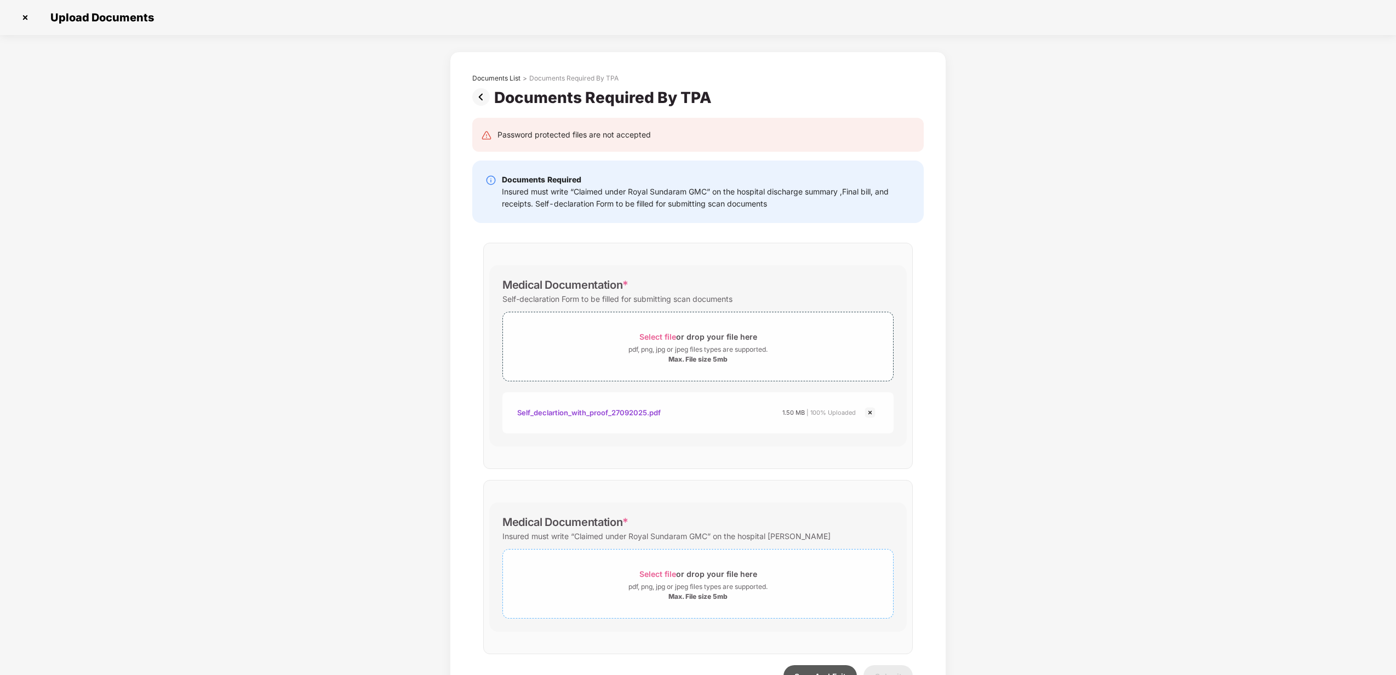
click at [672, 575] on span "Select file" at bounding box center [657, 573] width 37 height 9
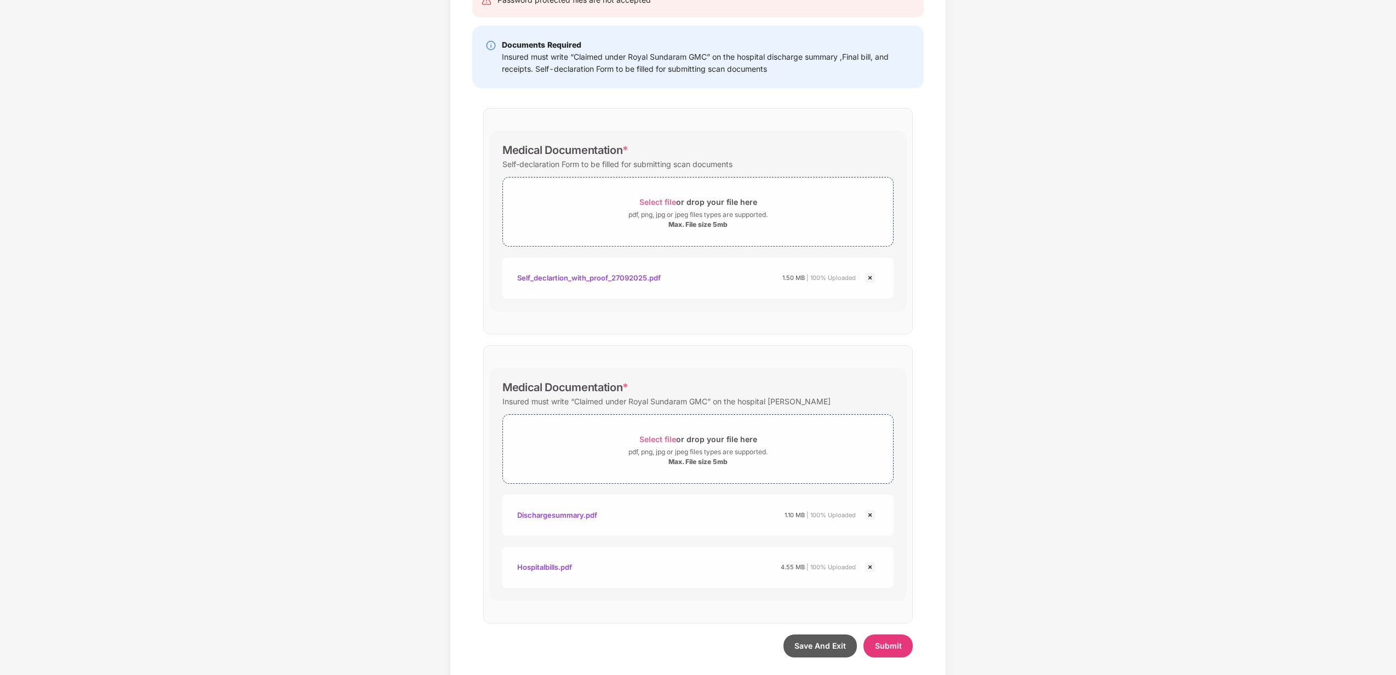
scroll to position [146, 0]
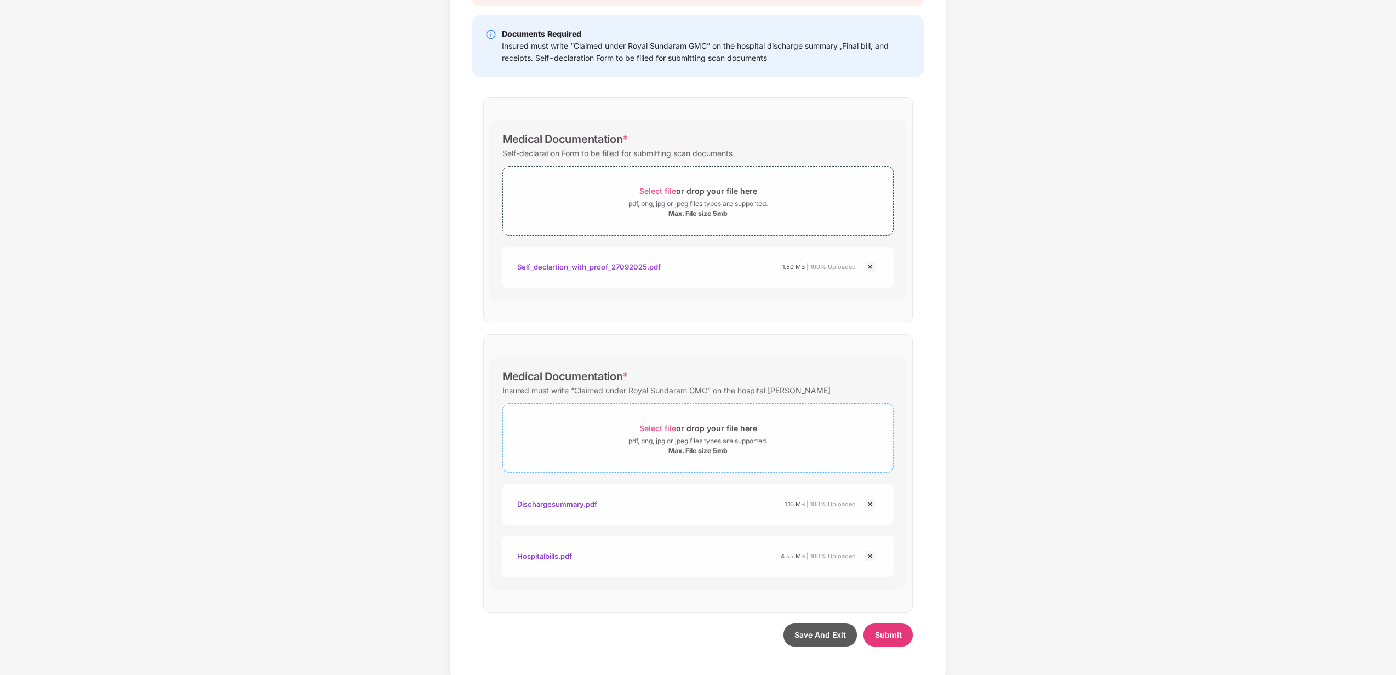
click at [656, 428] on span "Select file" at bounding box center [657, 428] width 37 height 9
click at [871, 558] on img at bounding box center [869, 556] width 13 height 13
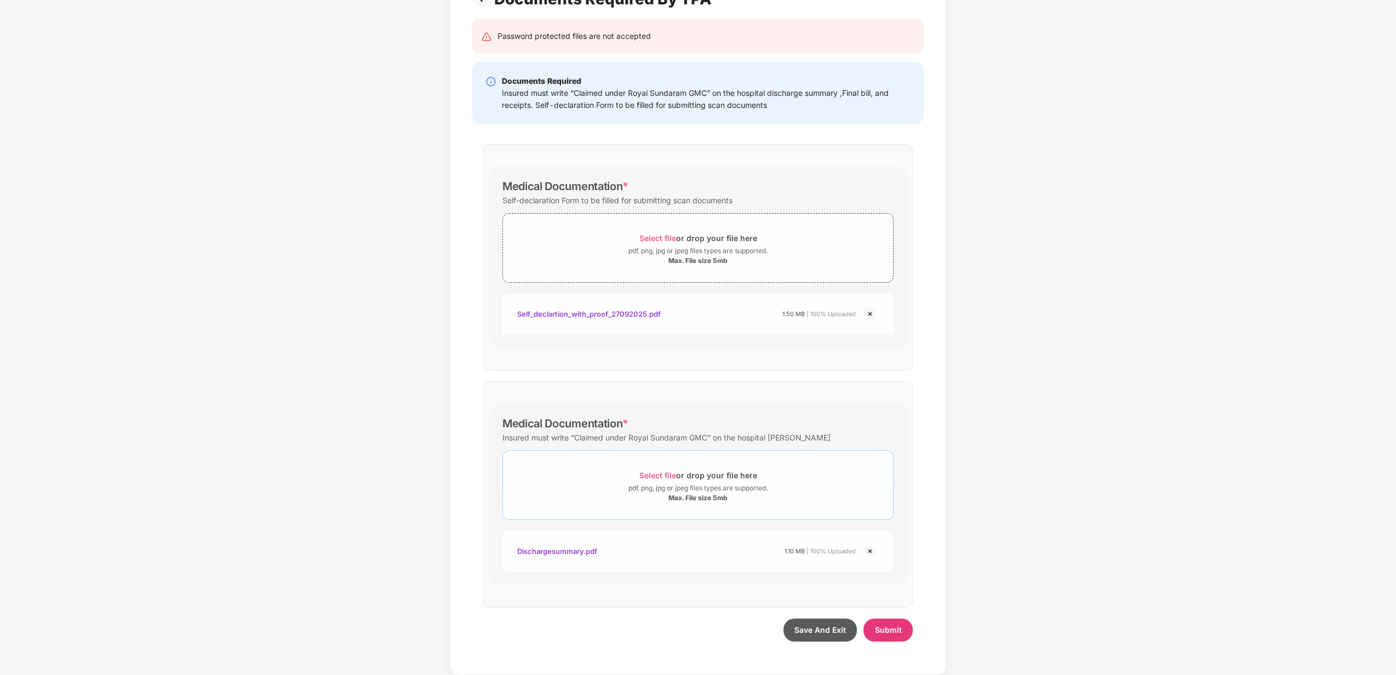
click at [654, 474] on span "Select file" at bounding box center [657, 475] width 37 height 9
click at [664, 233] on span "Select file" at bounding box center [657, 235] width 37 height 9
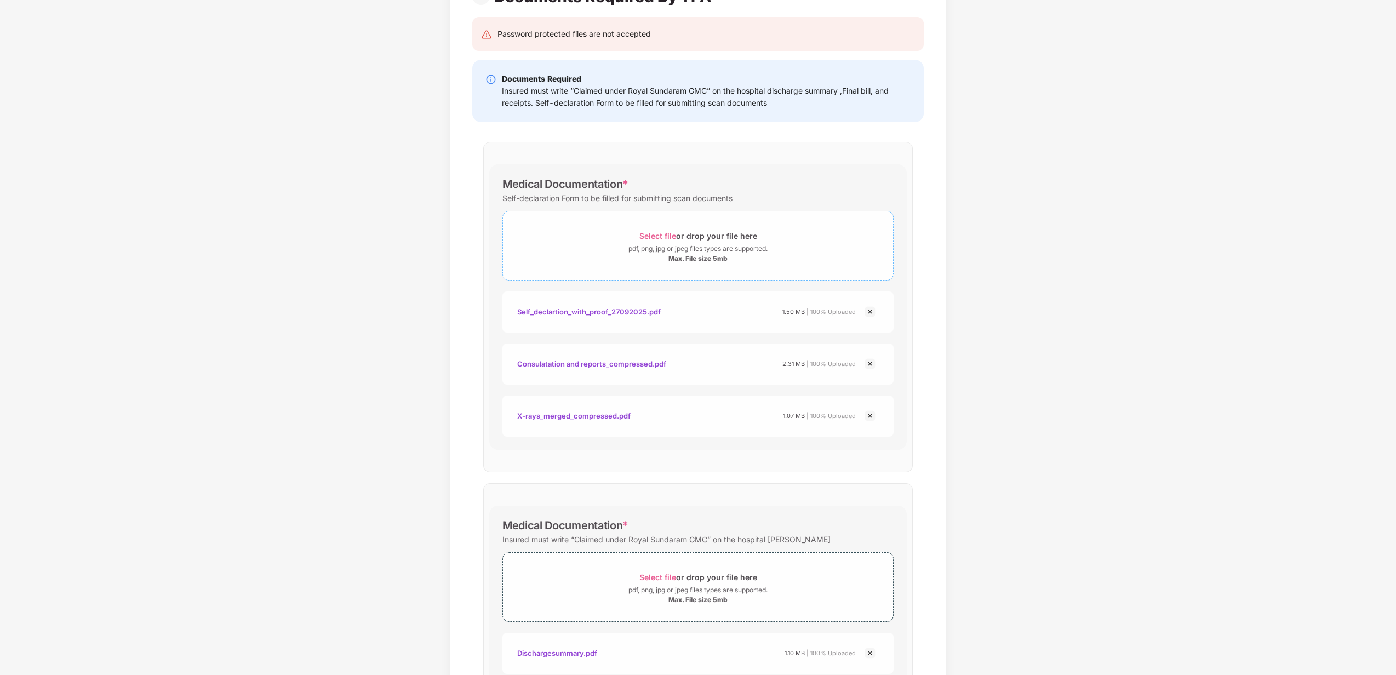
click at [660, 235] on span "Select file" at bounding box center [657, 235] width 37 height 9
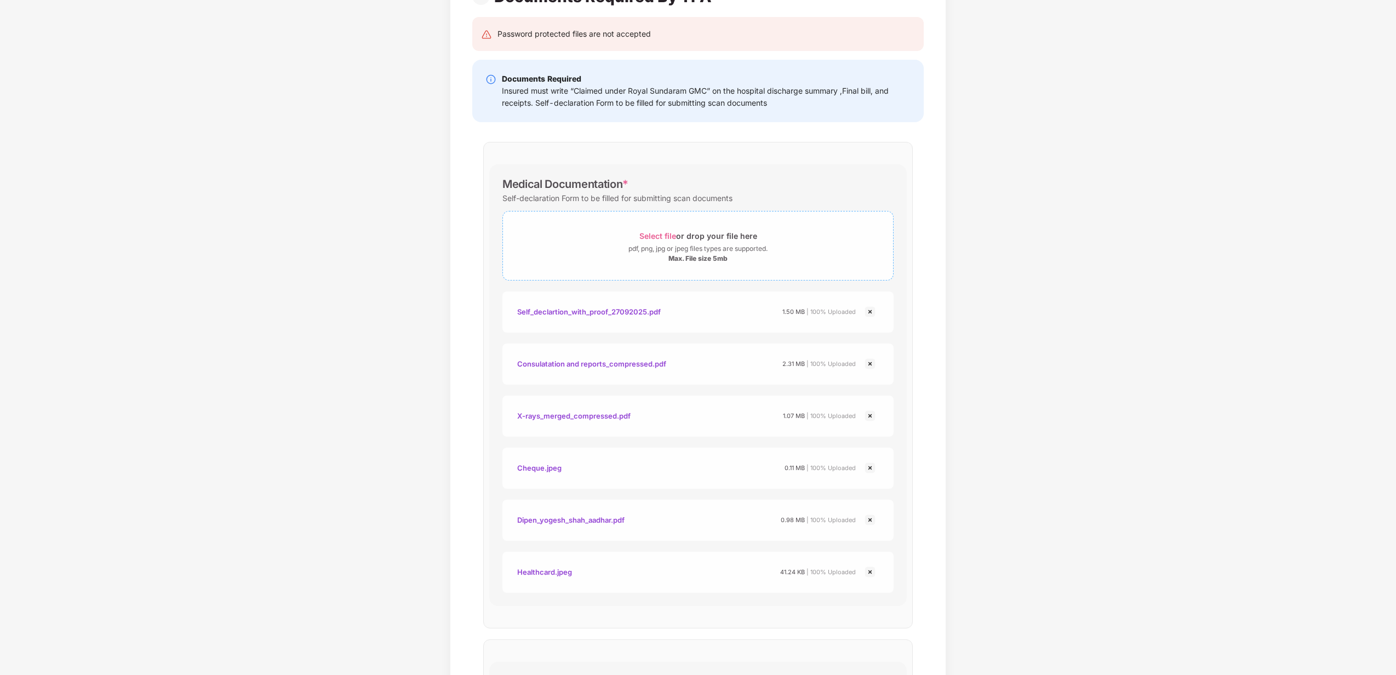
click at [668, 237] on span "Select file" at bounding box center [657, 235] width 37 height 9
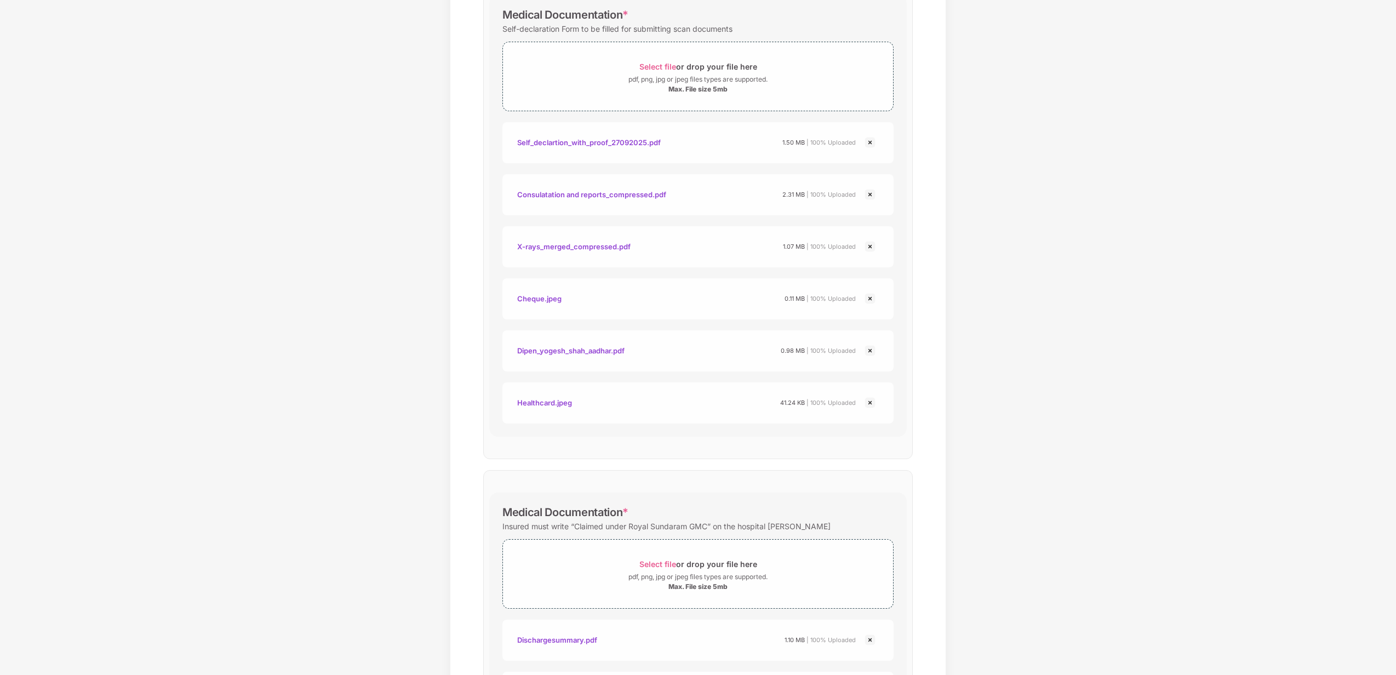
scroll to position [413, 0]
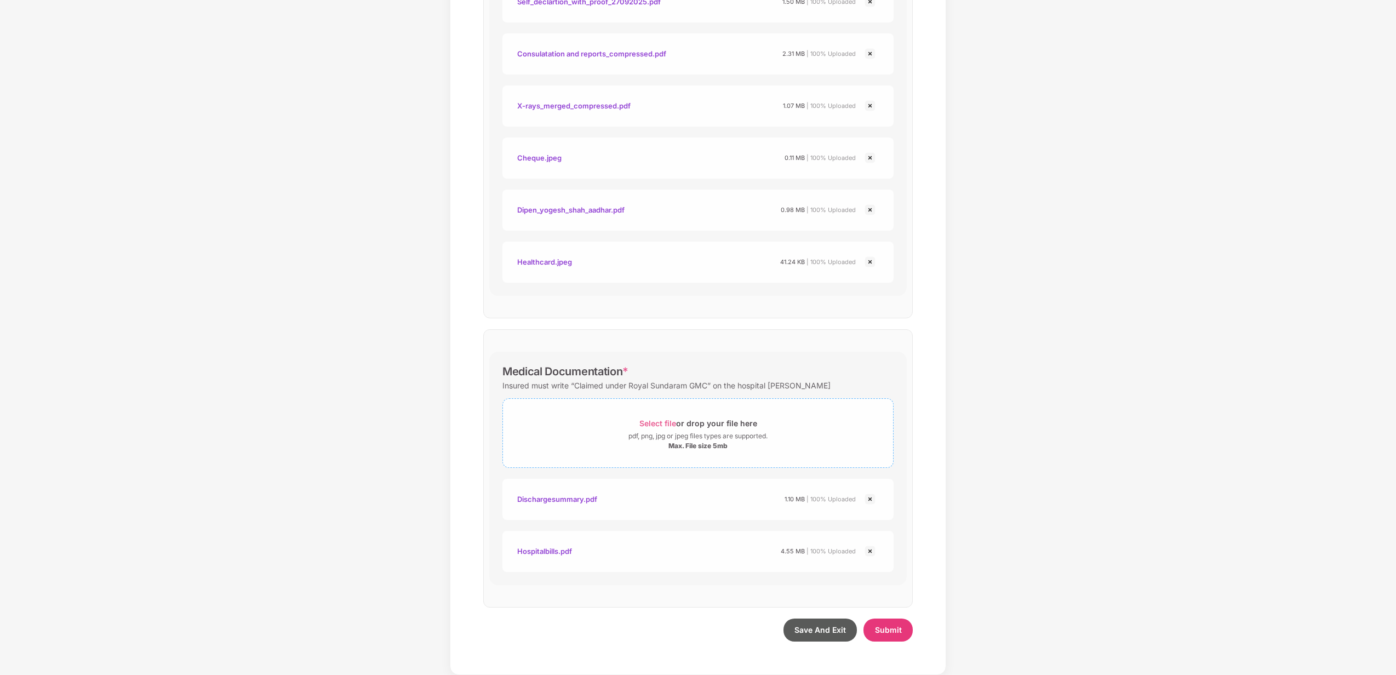
click at [656, 421] on span "Select file" at bounding box center [657, 423] width 37 height 9
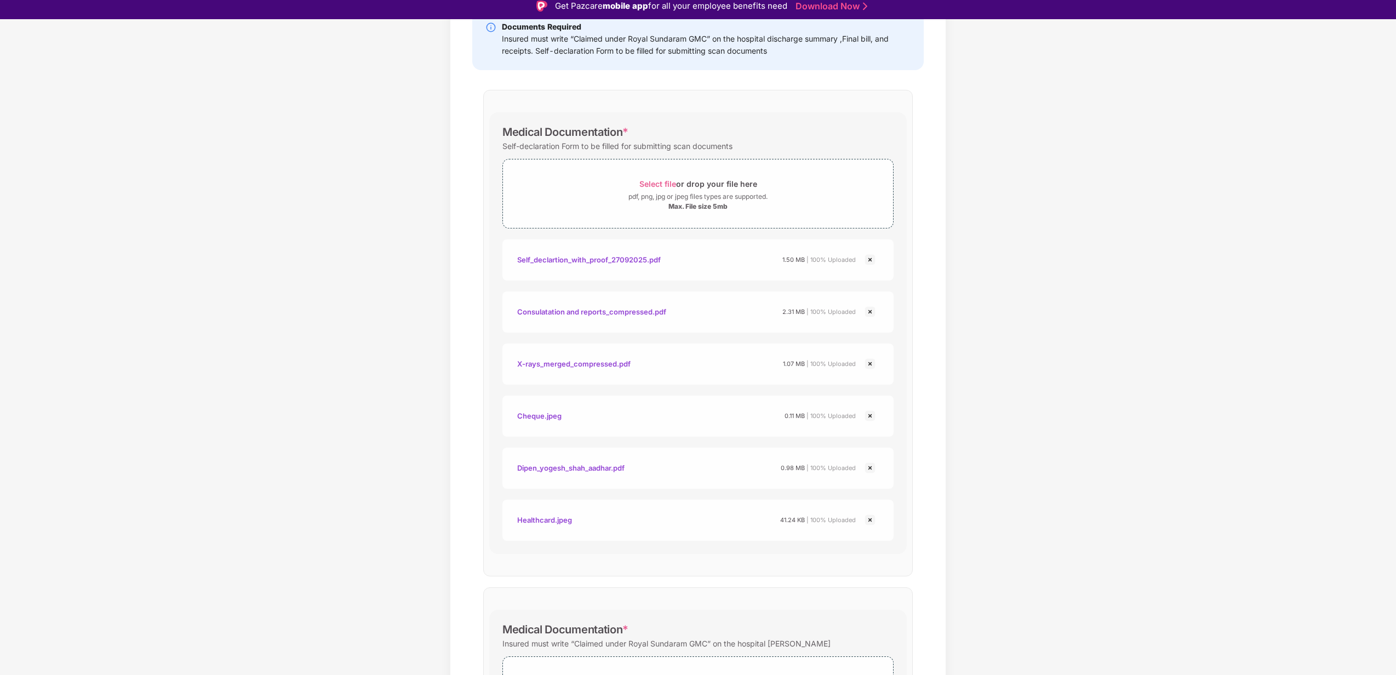
scroll to position [26, 0]
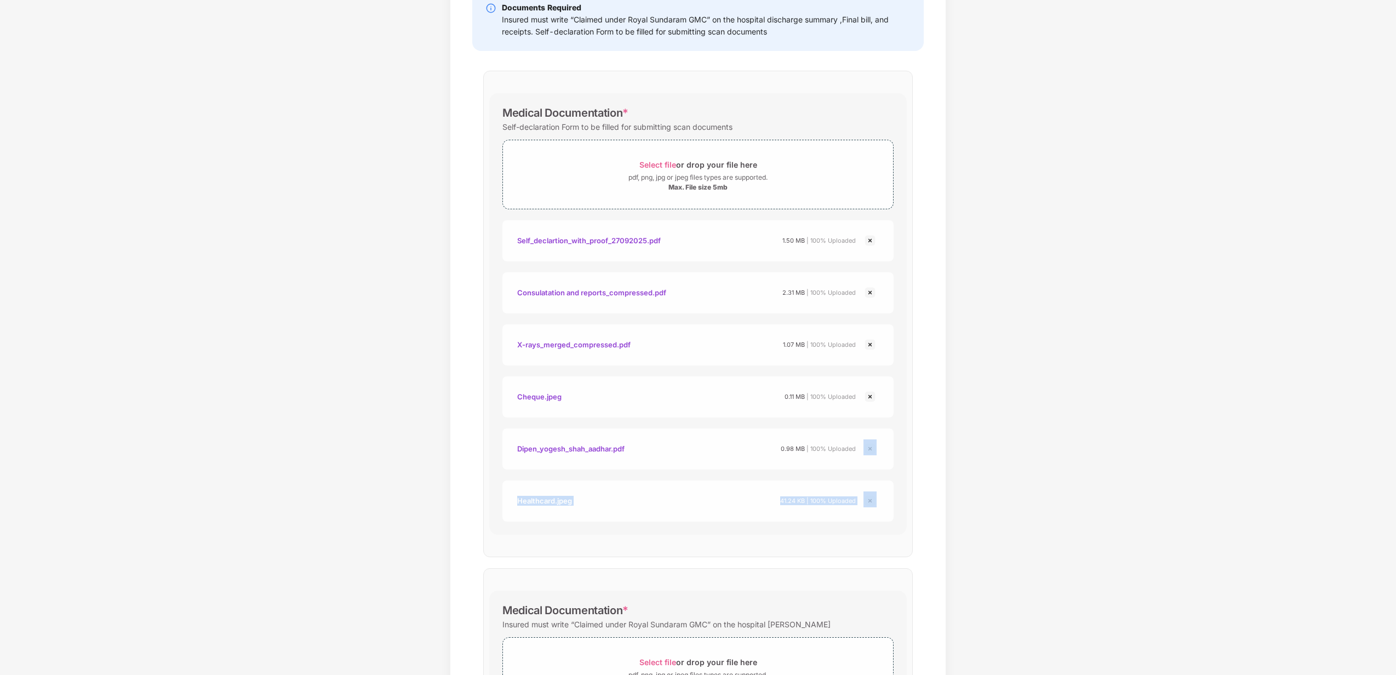
drag, startPoint x: 1394, startPoint y: 470, endPoint x: 1399, endPoint y: 542, distance: 73.0
click at [1396, 542] on html "Get Pazcare mobile app for all your employee benefits need Download Now Upload …" at bounding box center [698, 311] width 1396 height 675
drag, startPoint x: 1396, startPoint y: 542, endPoint x: 1361, endPoint y: 408, distance: 139.3
click at [1361, 408] on div "Documents List > Documents Required By TPA Documents Required By TPA Password p…" at bounding box center [698, 422] width 1396 height 1086
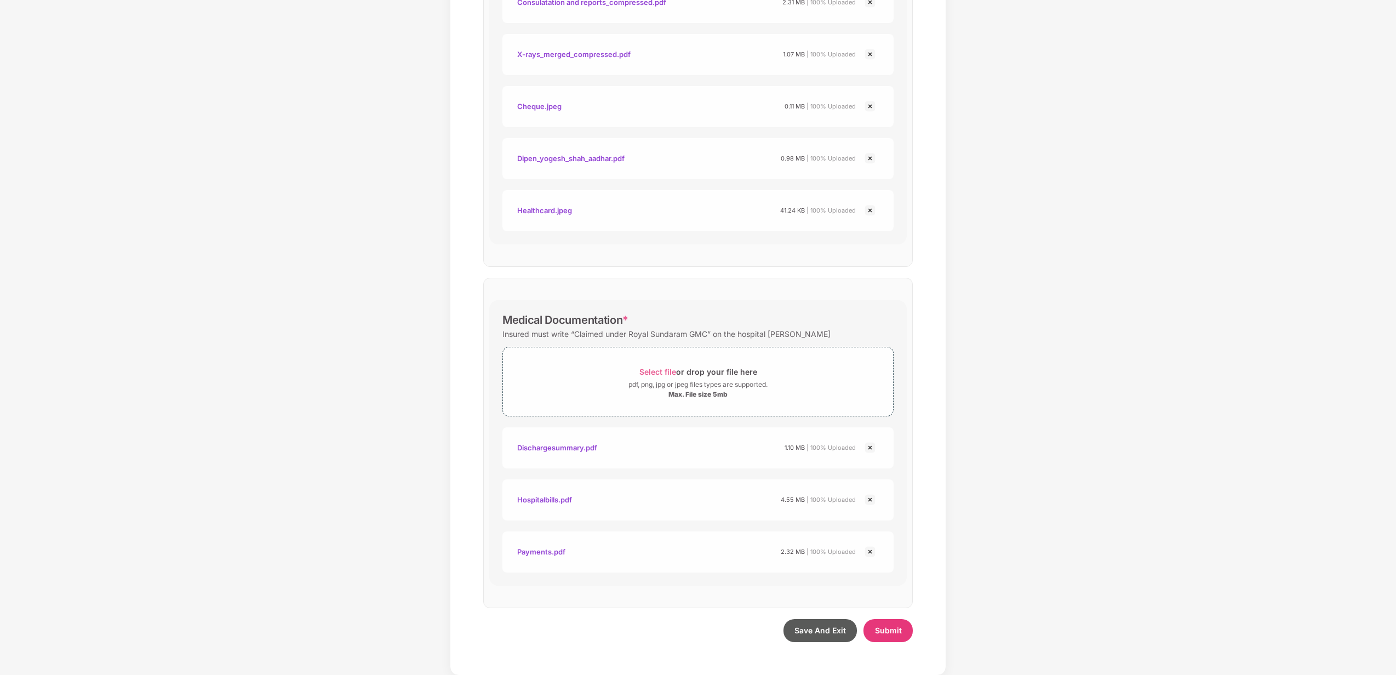
scroll to position [465, 0]
click at [825, 634] on span "Save And Exit" at bounding box center [820, 629] width 52 height 9
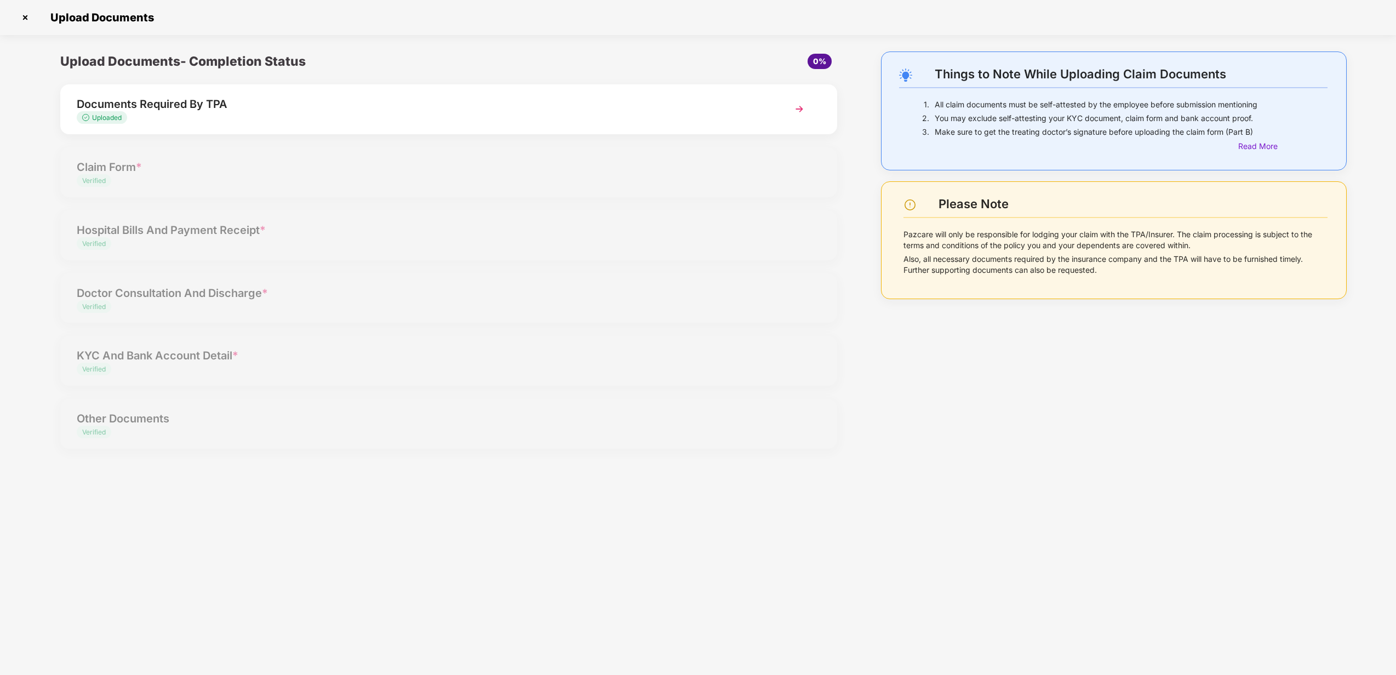
click at [598, 119] on div "Uploaded" at bounding box center [418, 118] width 682 height 10
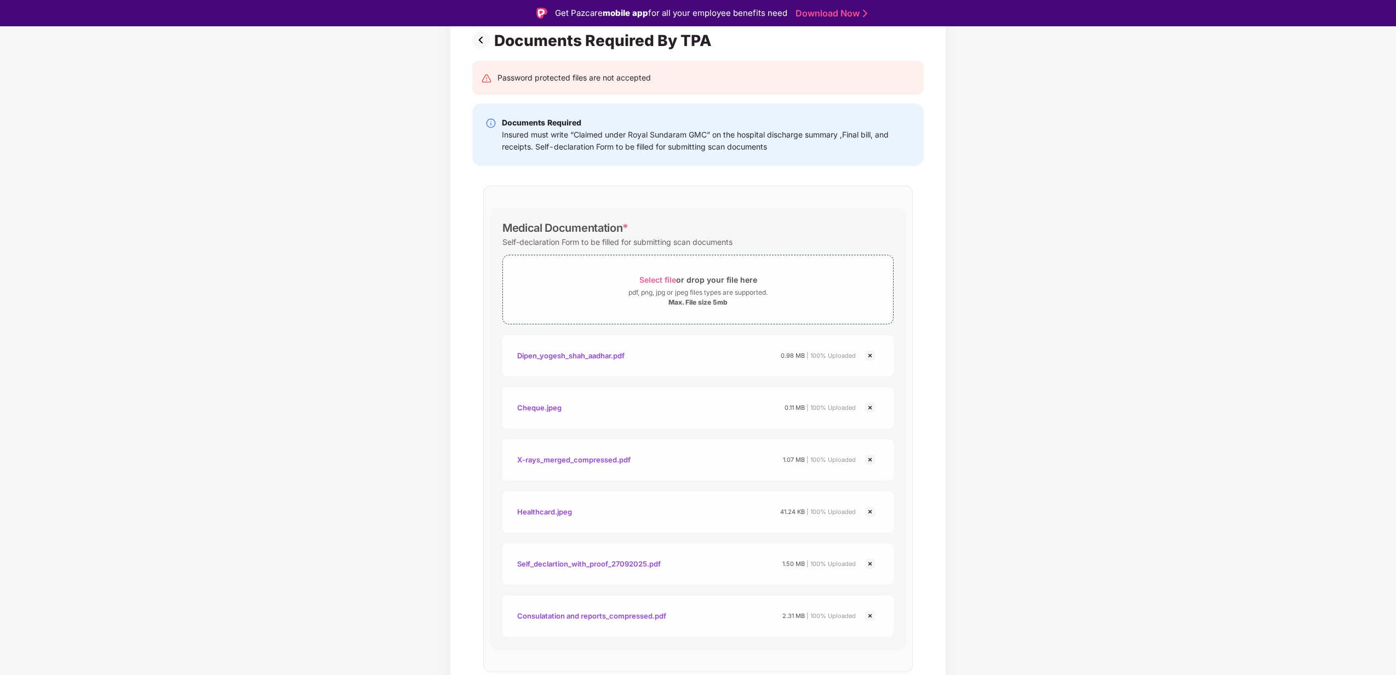
scroll to position [146, 0]
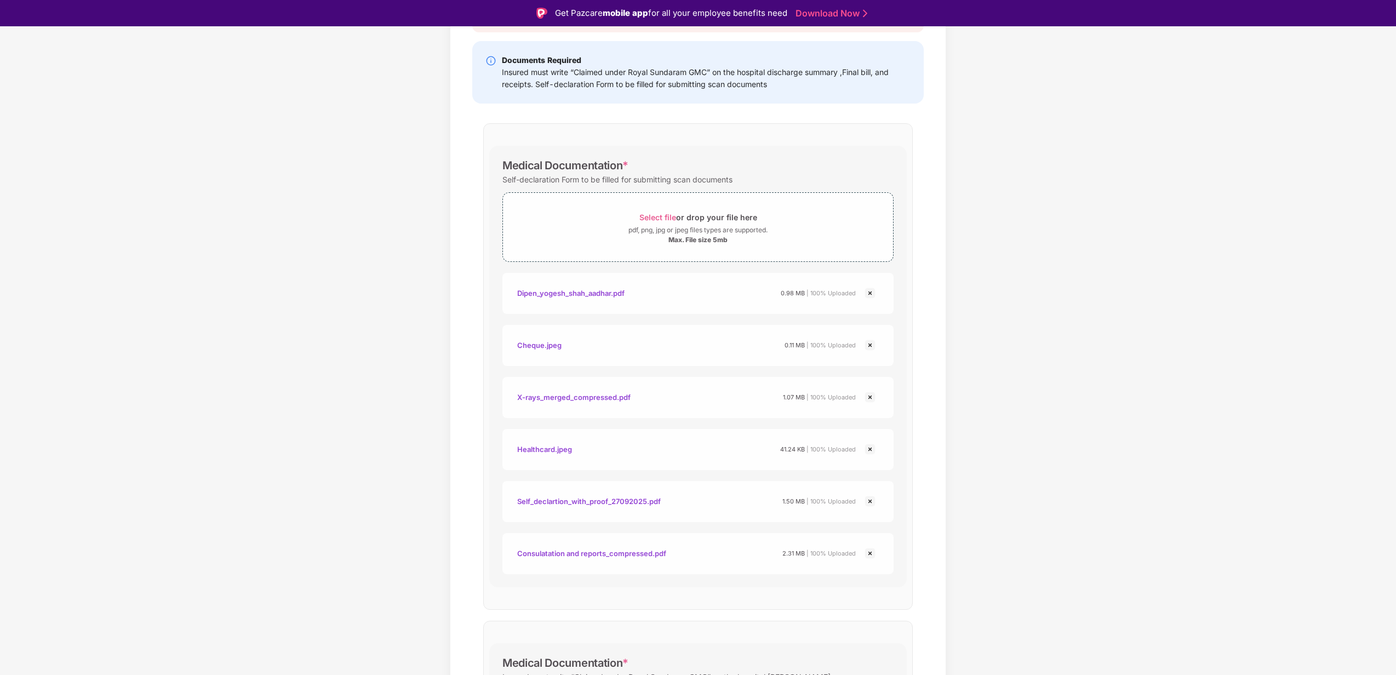
click at [627, 501] on div "Self_declartion_with_proof_27092025.pdf" at bounding box center [589, 501] width 144 height 19
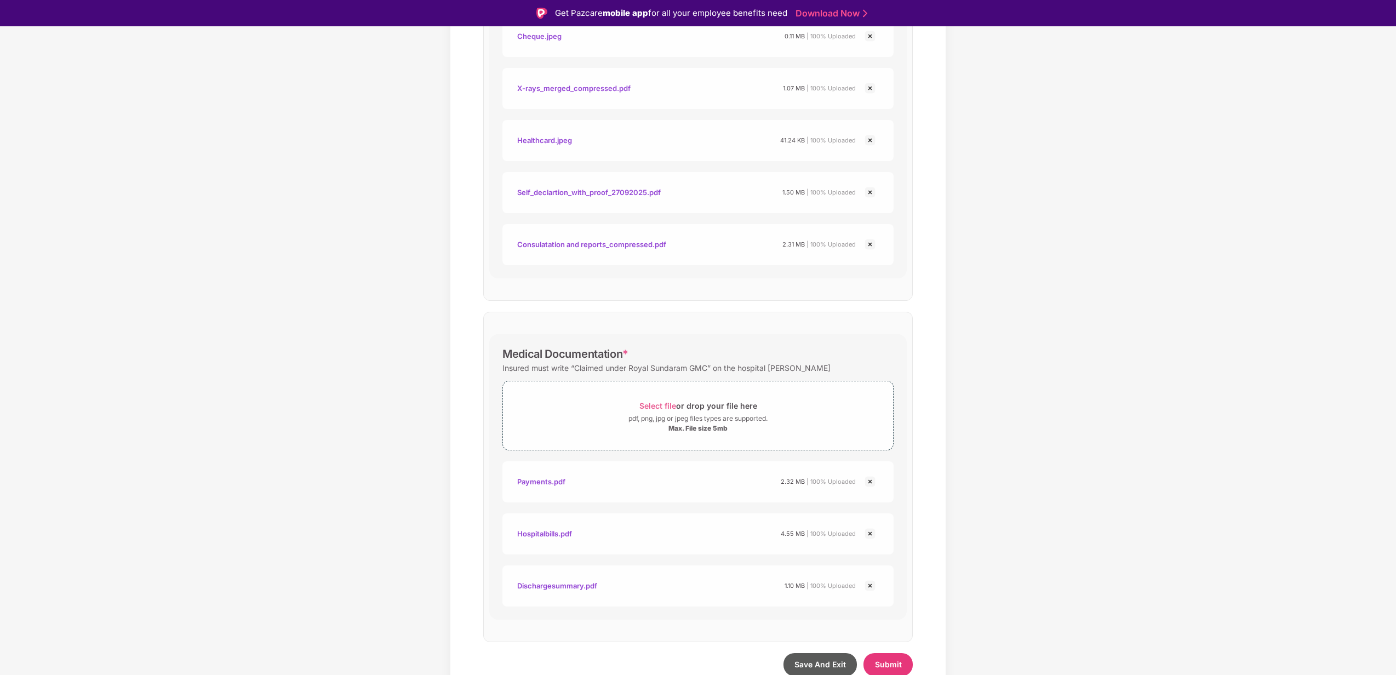
scroll to position [465, 0]
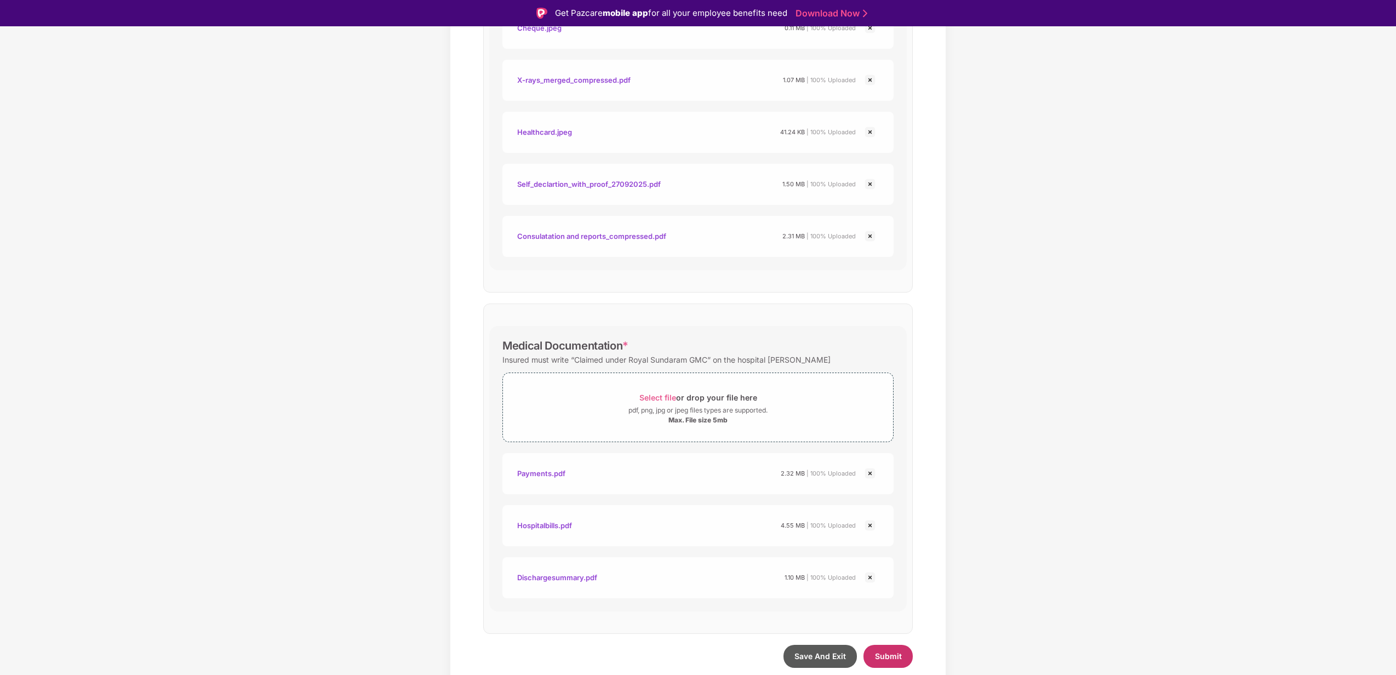
click at [891, 653] on span "Submit" at bounding box center [888, 655] width 27 height 9
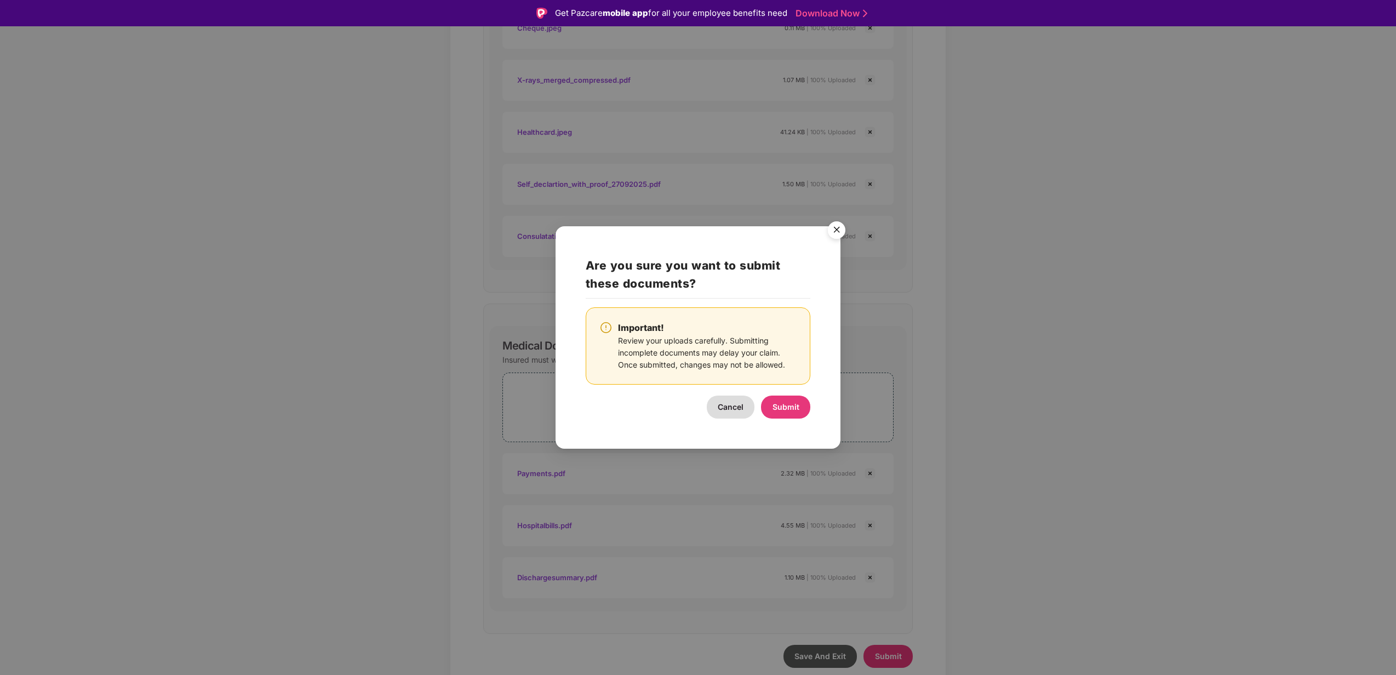
click at [741, 402] on button "Cancel" at bounding box center [731, 407] width 48 height 23
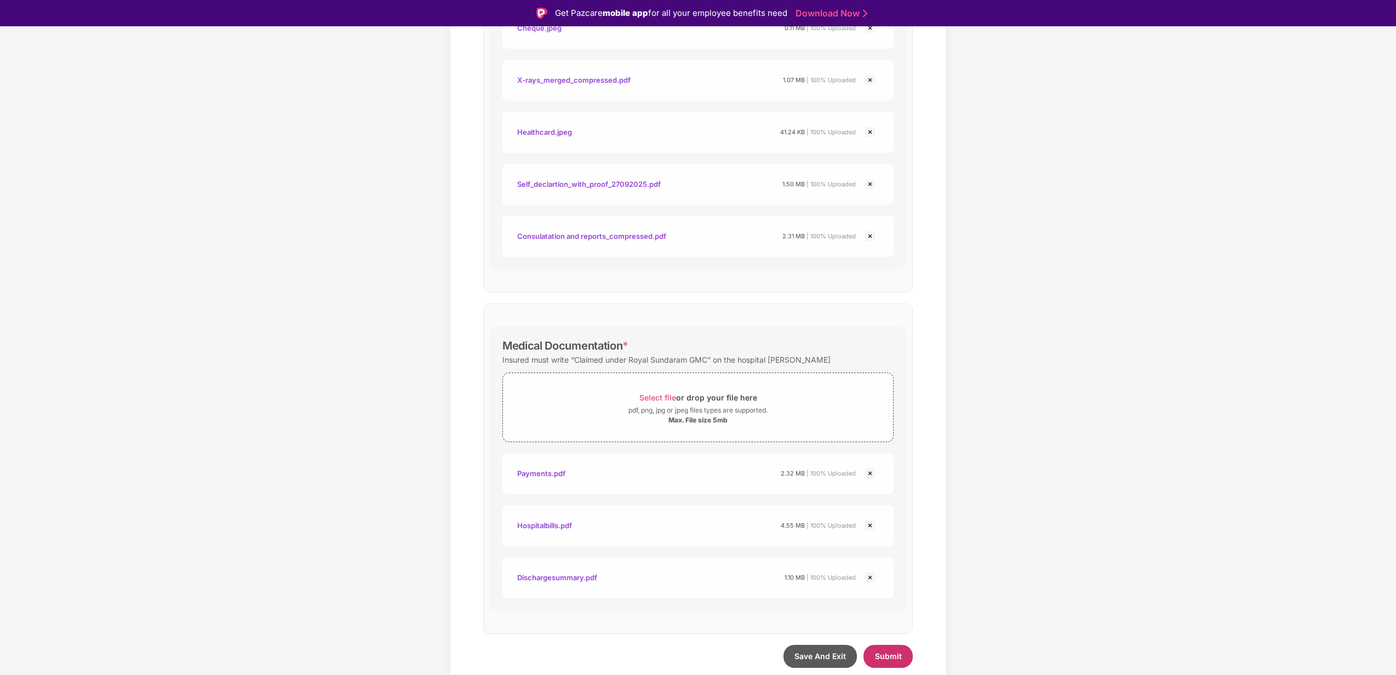
click at [879, 649] on button "Submit" at bounding box center [887, 656] width 49 height 23
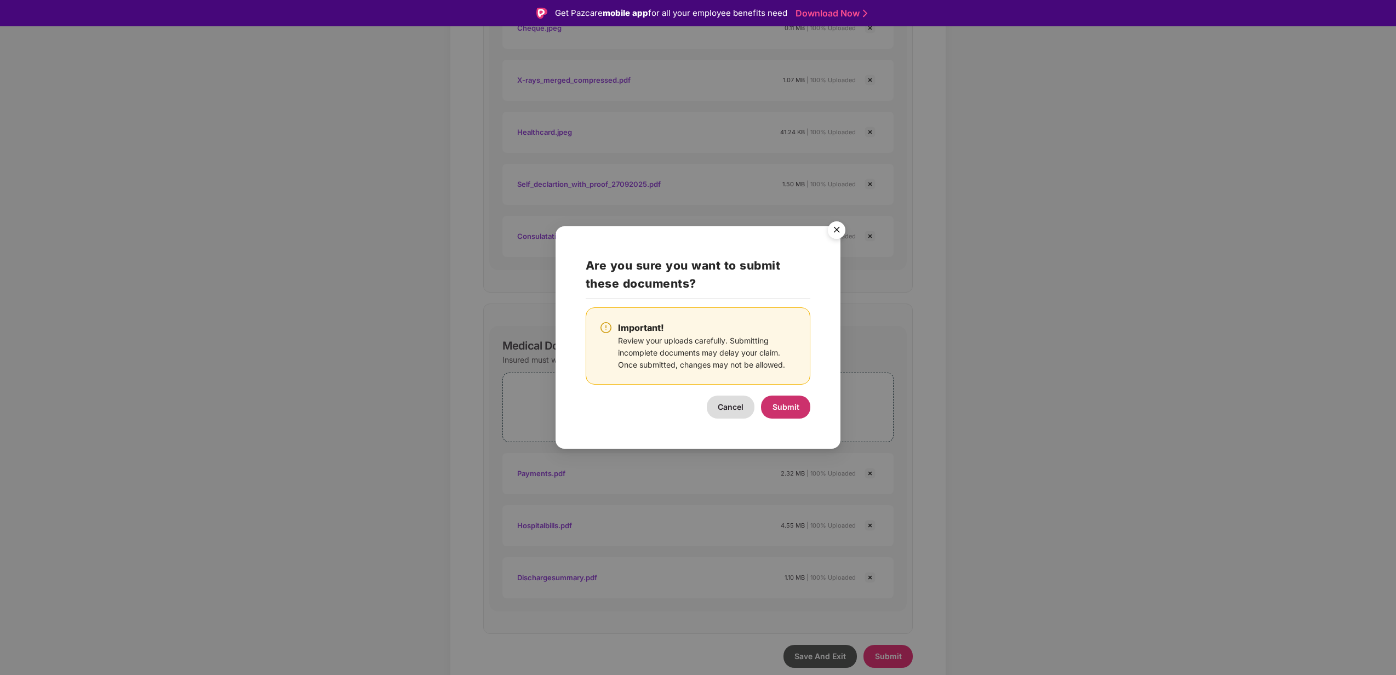
click at [794, 403] on span "Submit" at bounding box center [786, 406] width 27 height 9
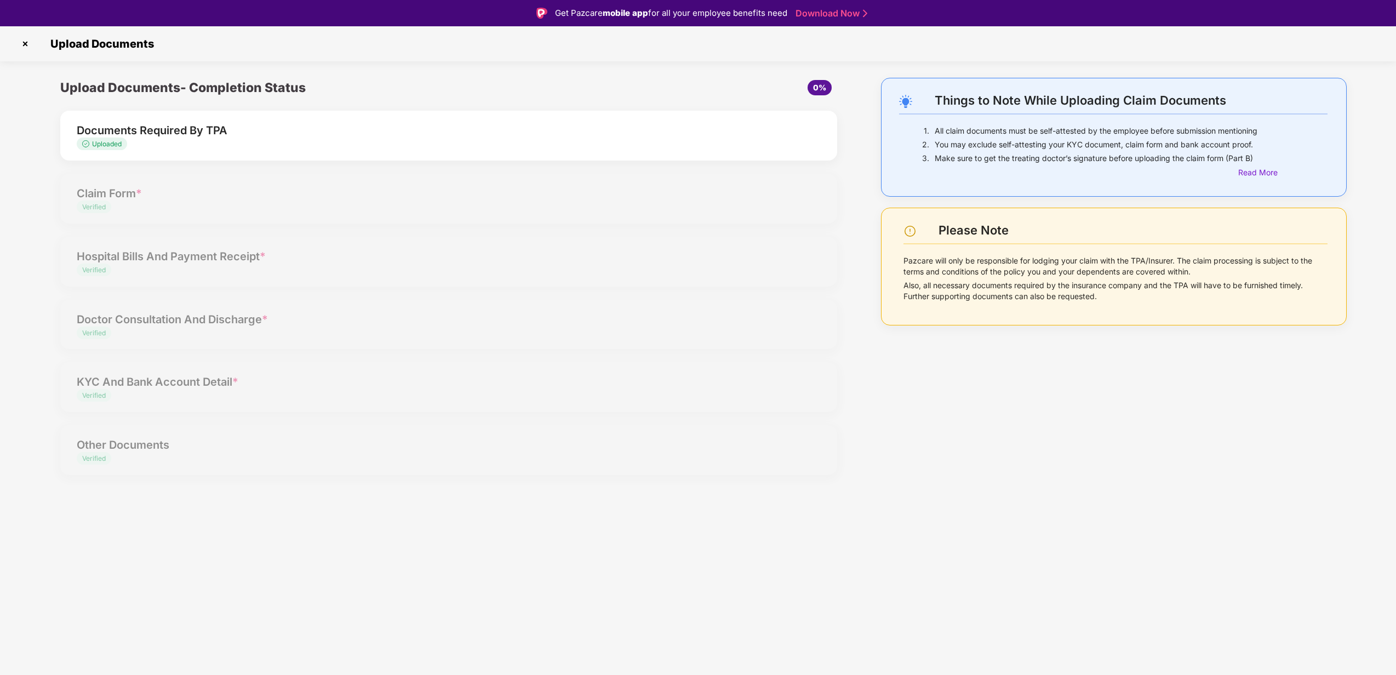
click at [25, 45] on img at bounding box center [25, 44] width 18 height 18
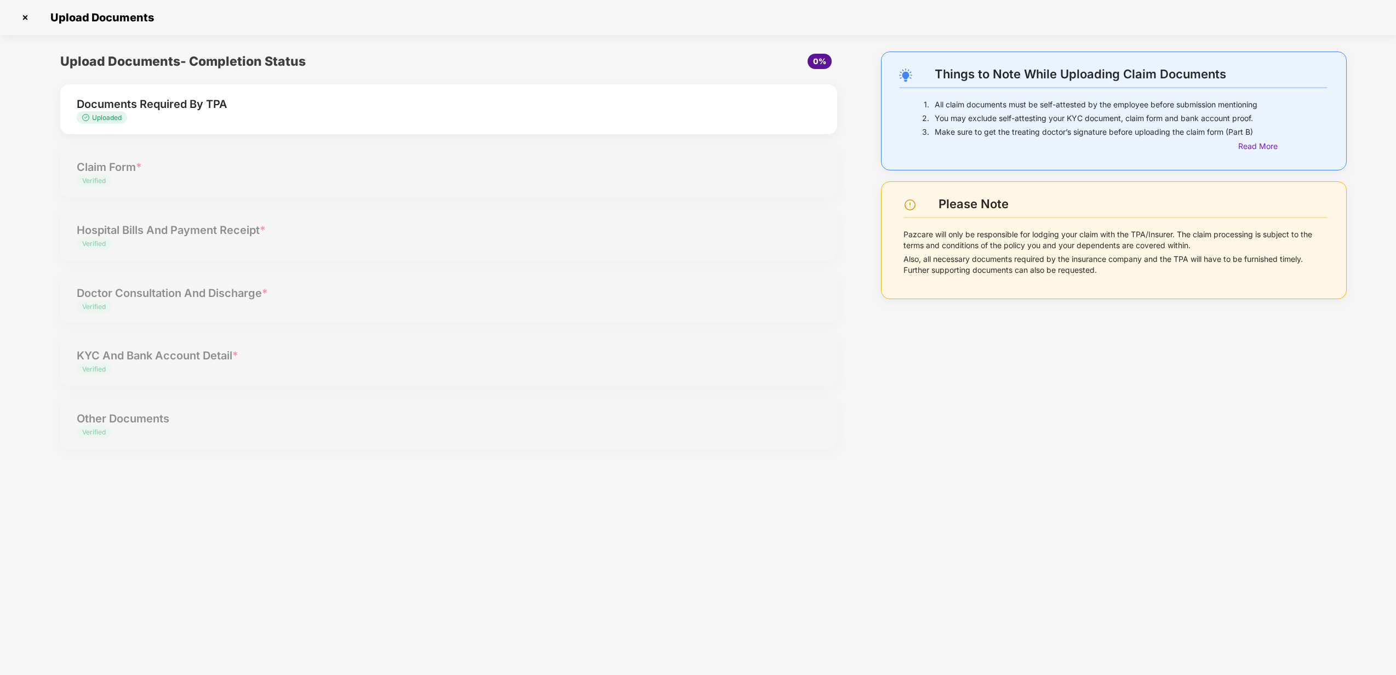
click at [27, 18] on img at bounding box center [25, 18] width 18 height 18
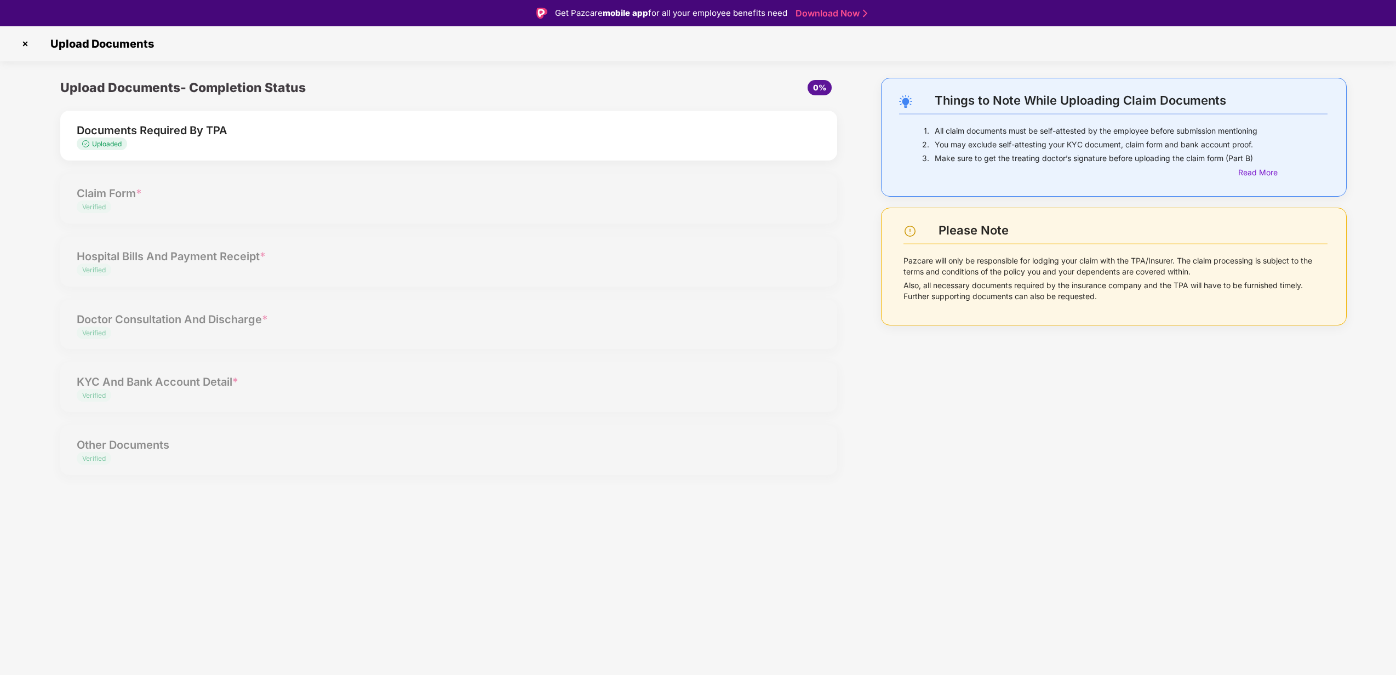
click at [28, 42] on img at bounding box center [25, 44] width 18 height 18
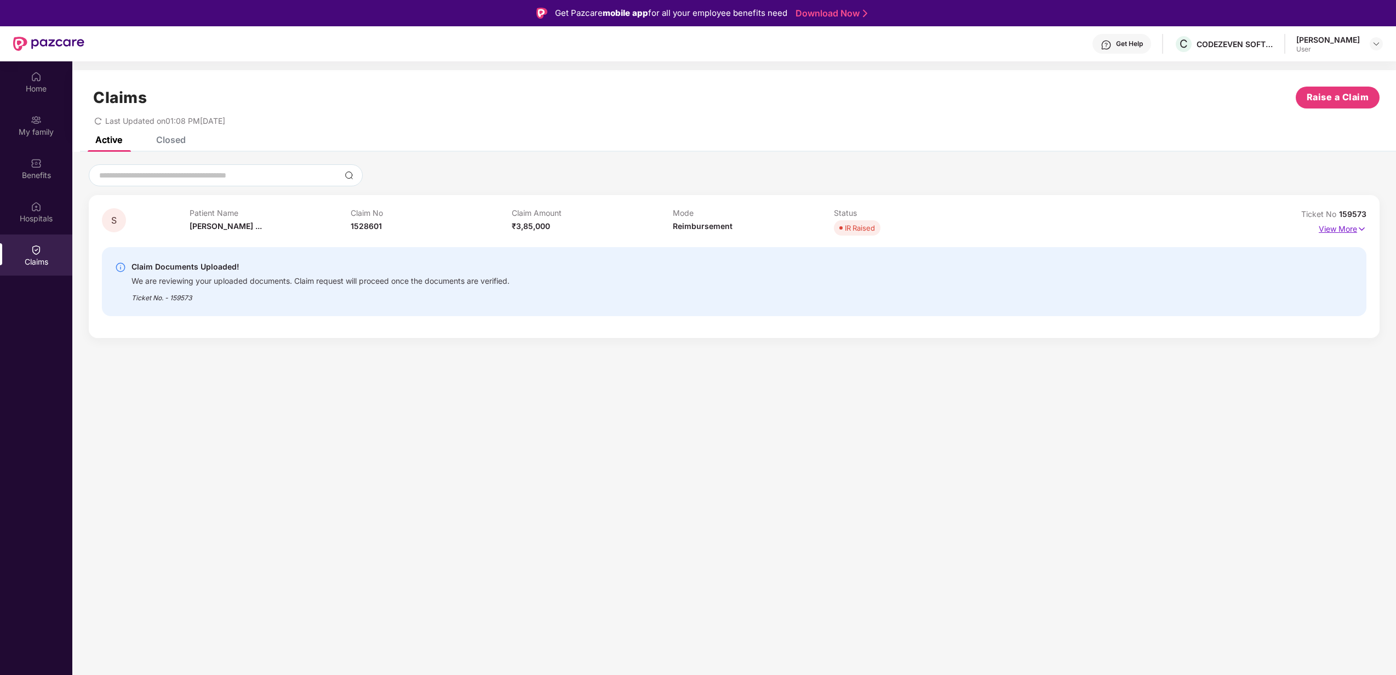
click at [1356, 226] on p "View More" at bounding box center [1343, 227] width 48 height 15
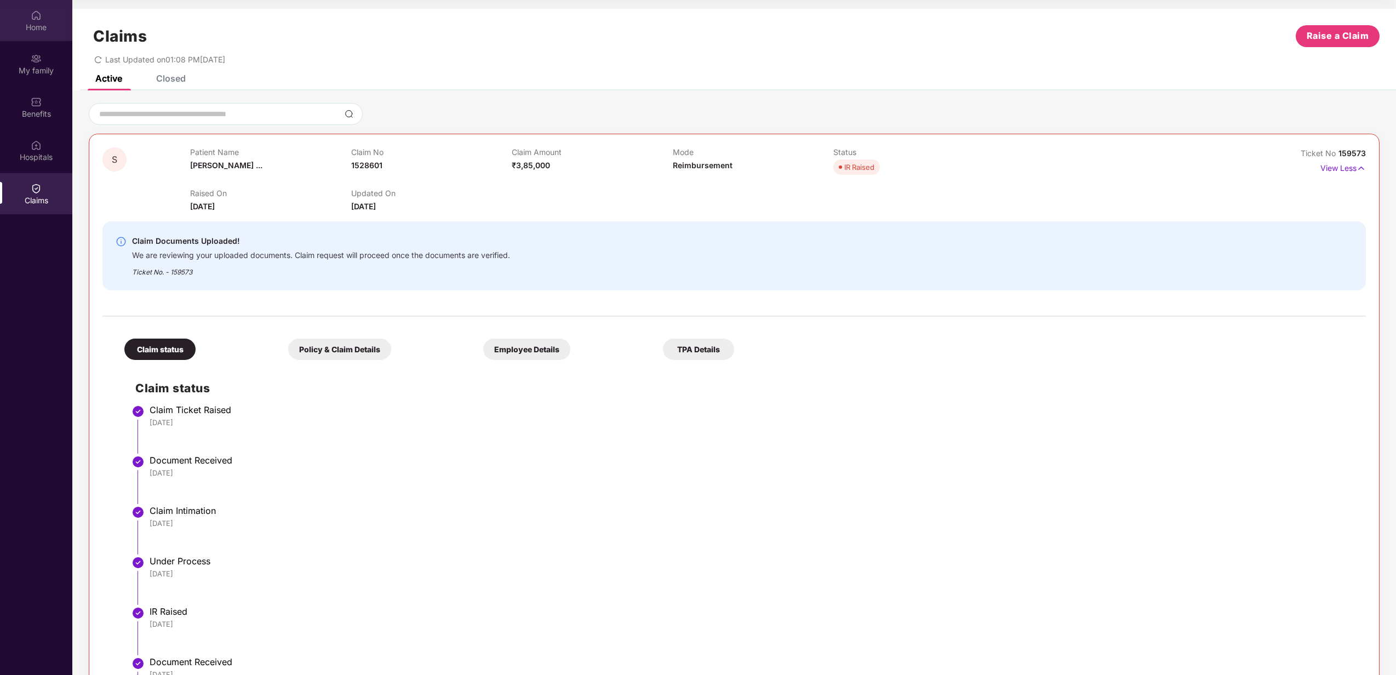
click at [49, 25] on div "Home" at bounding box center [36, 27] width 72 height 11
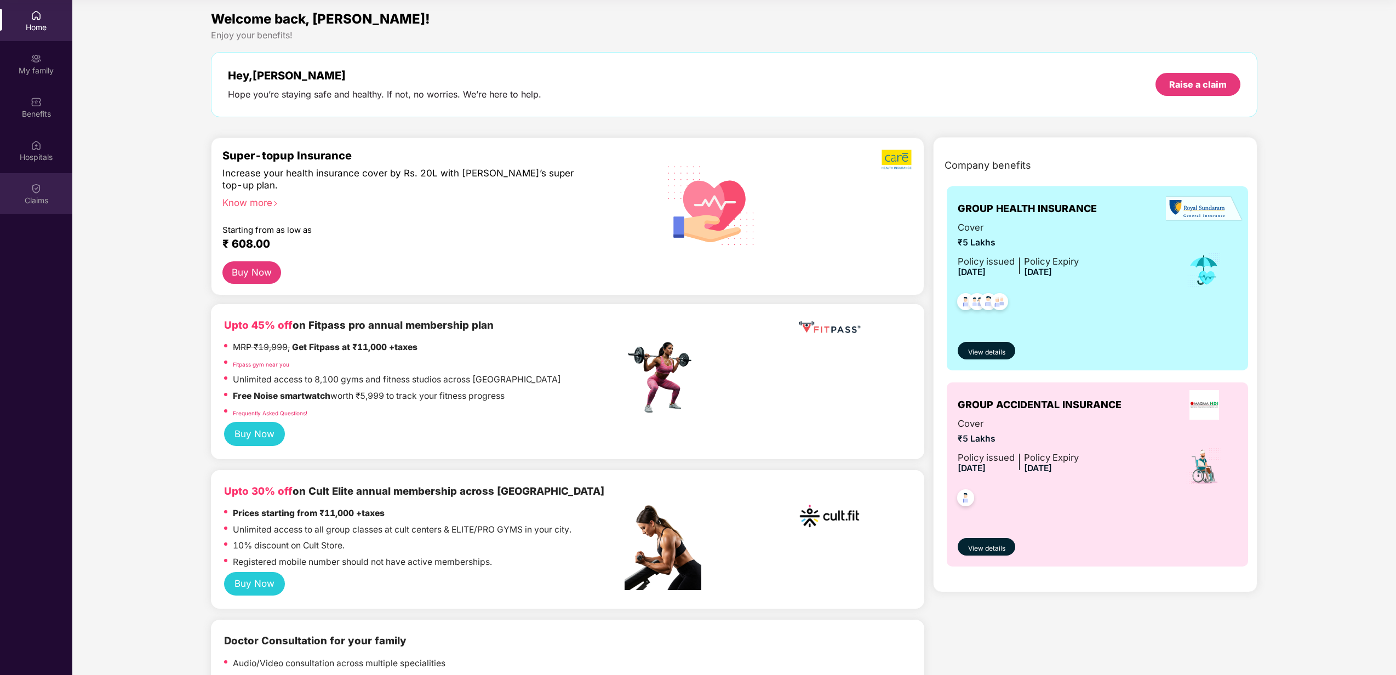
click at [52, 195] on div "Claims" at bounding box center [36, 200] width 72 height 11
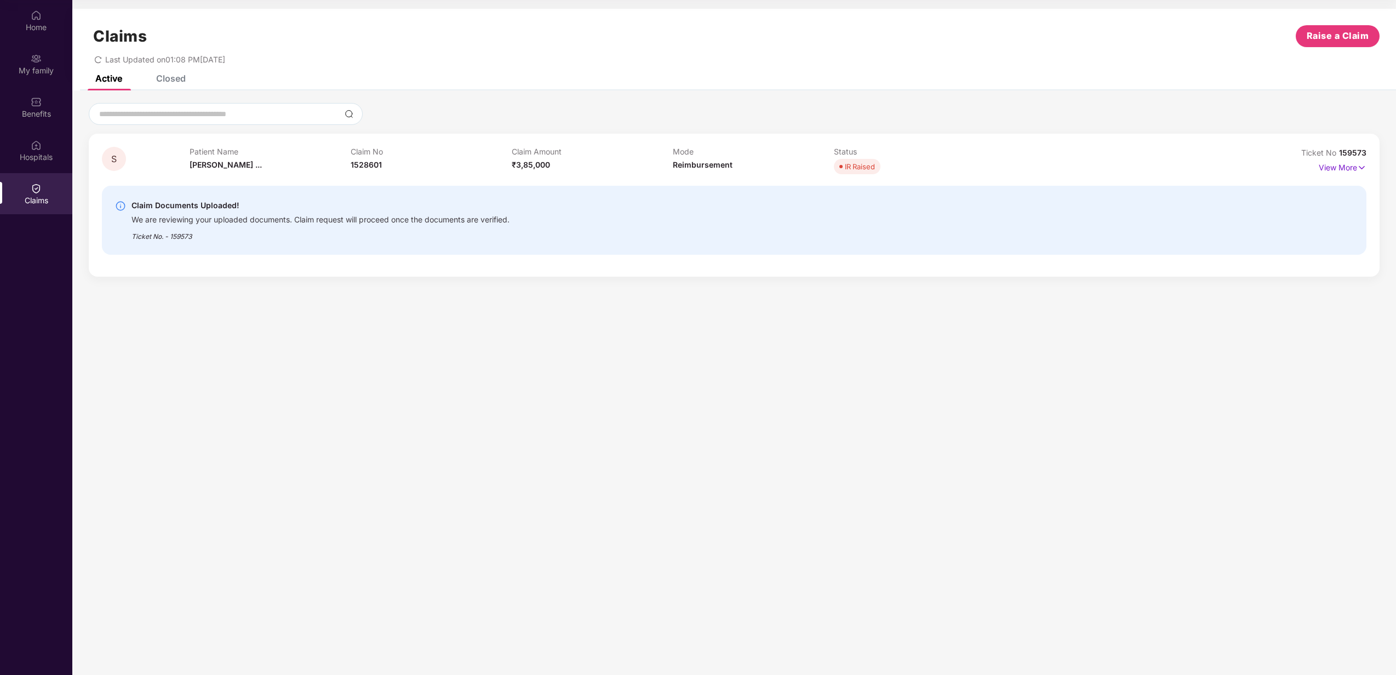
click at [1311, 209] on div "Claim Documents Uploaded! We are reviewing your uploaded documents. Claim reque…" at bounding box center [734, 220] width 1238 height 43
click at [1335, 169] on p "View More" at bounding box center [1343, 166] width 48 height 15
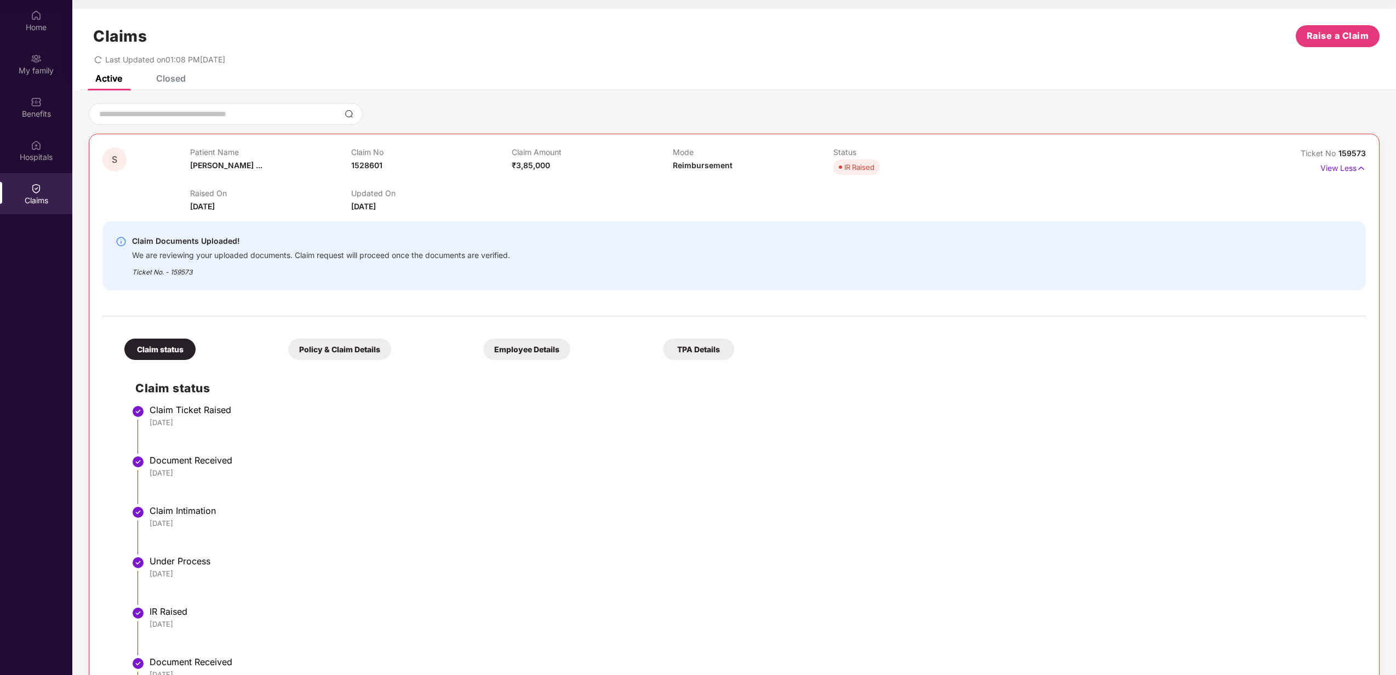
click at [168, 78] on div "Closed" at bounding box center [171, 78] width 30 height 11
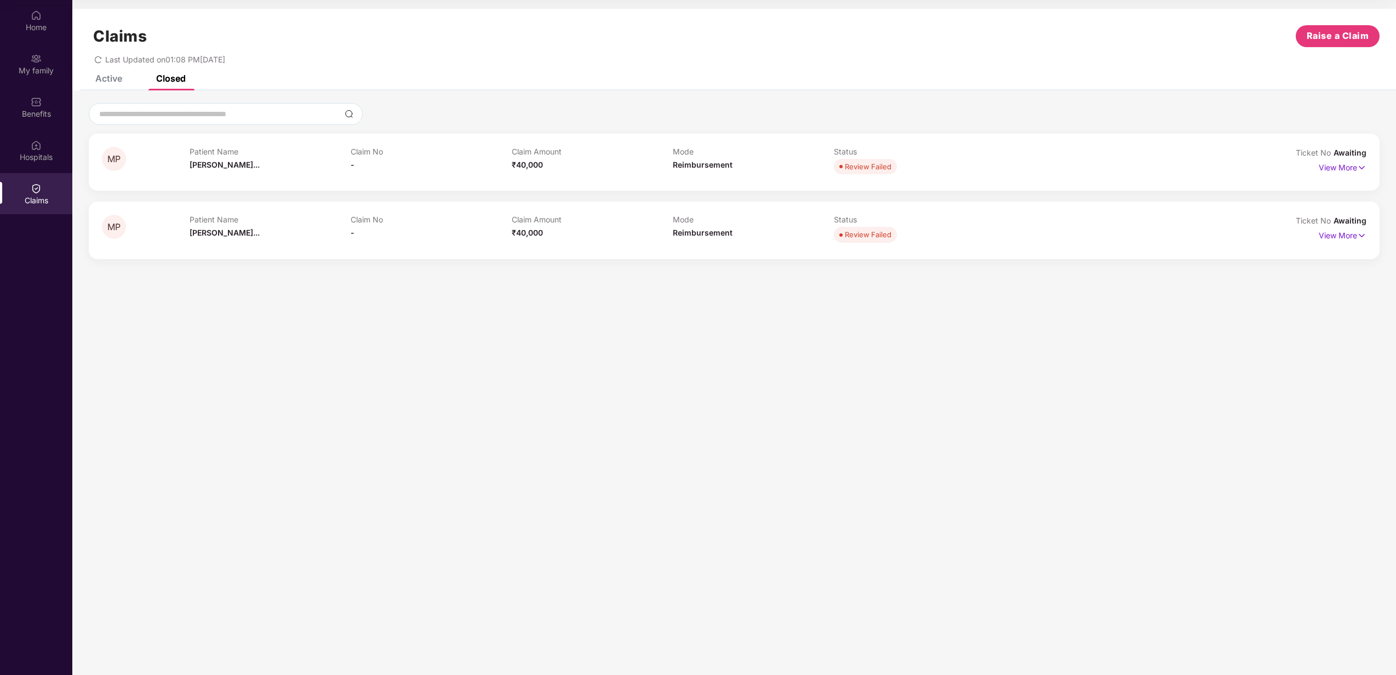
click at [116, 83] on div "Active" at bounding box center [108, 78] width 27 height 11
